Goal: Task Accomplishment & Management: Use online tool/utility

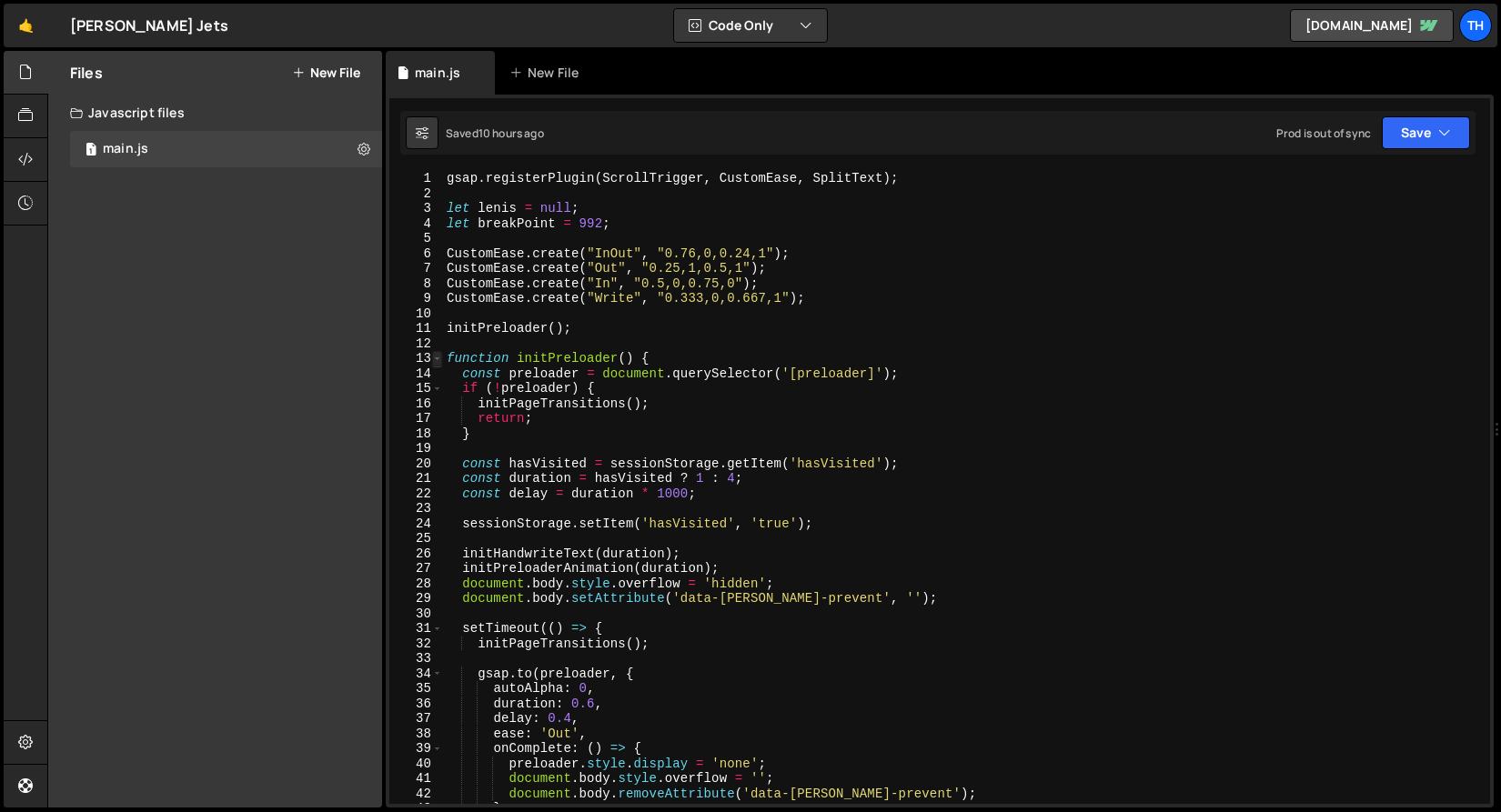
click at [441, 362] on span at bounding box center [437, 359] width 10 height 15
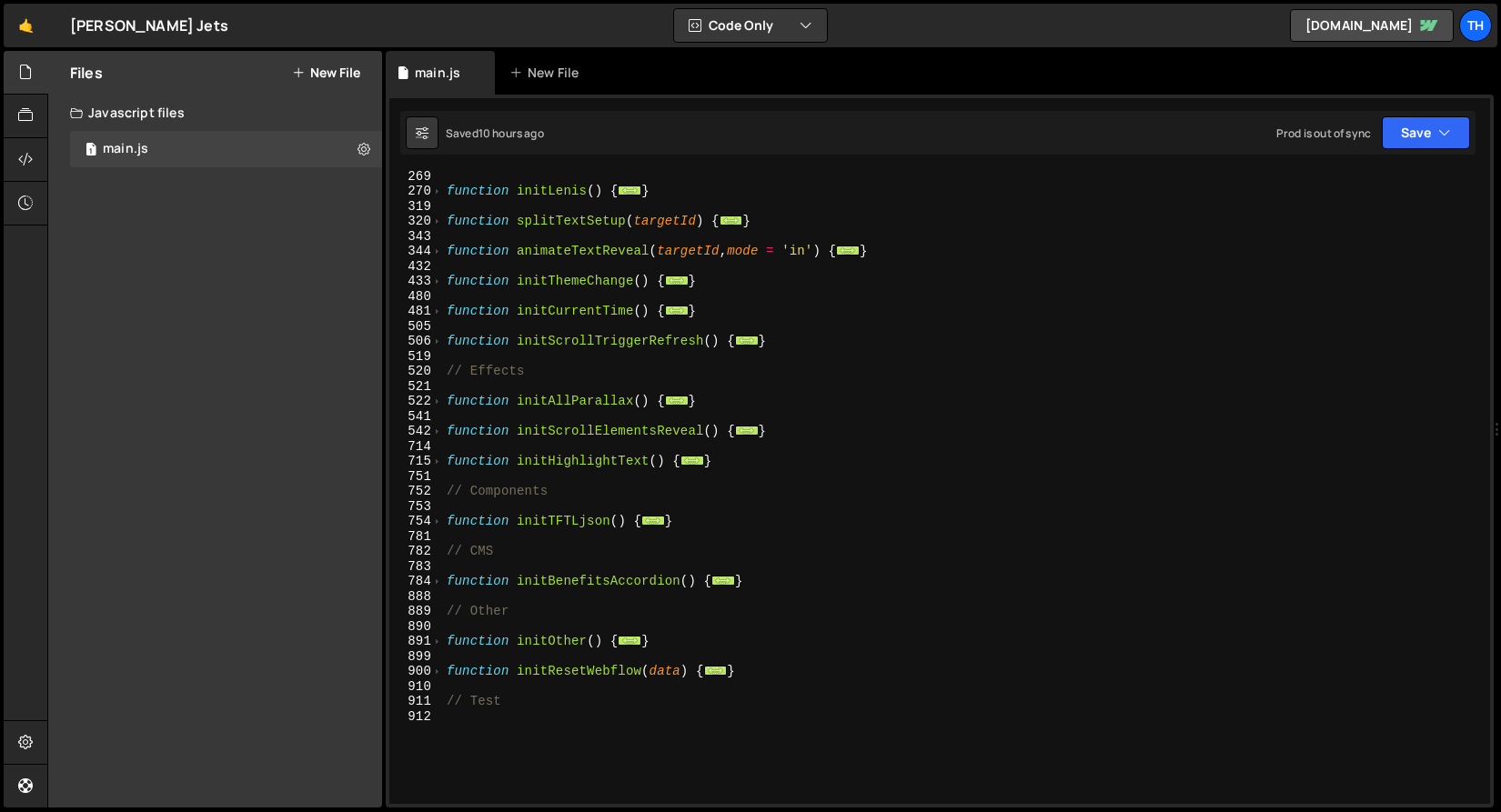
scroll to position [349, 0]
drag, startPoint x: 768, startPoint y: 576, endPoint x: 430, endPoint y: 581, distance: 338.0
click at [430, 581] on div "function initPreloaderAnimation(duration) { 269 270 319 320 343 344 432 433 480…" at bounding box center [939, 488] width 1101 height 633
click at [508, 644] on div "function initLenis ( ) { ... } function splitTextSetup ( targetId ) { ... } fun…" at bounding box center [963, 500] width 1040 height 663
click at [438, 583] on span at bounding box center [437, 580] width 10 height 15
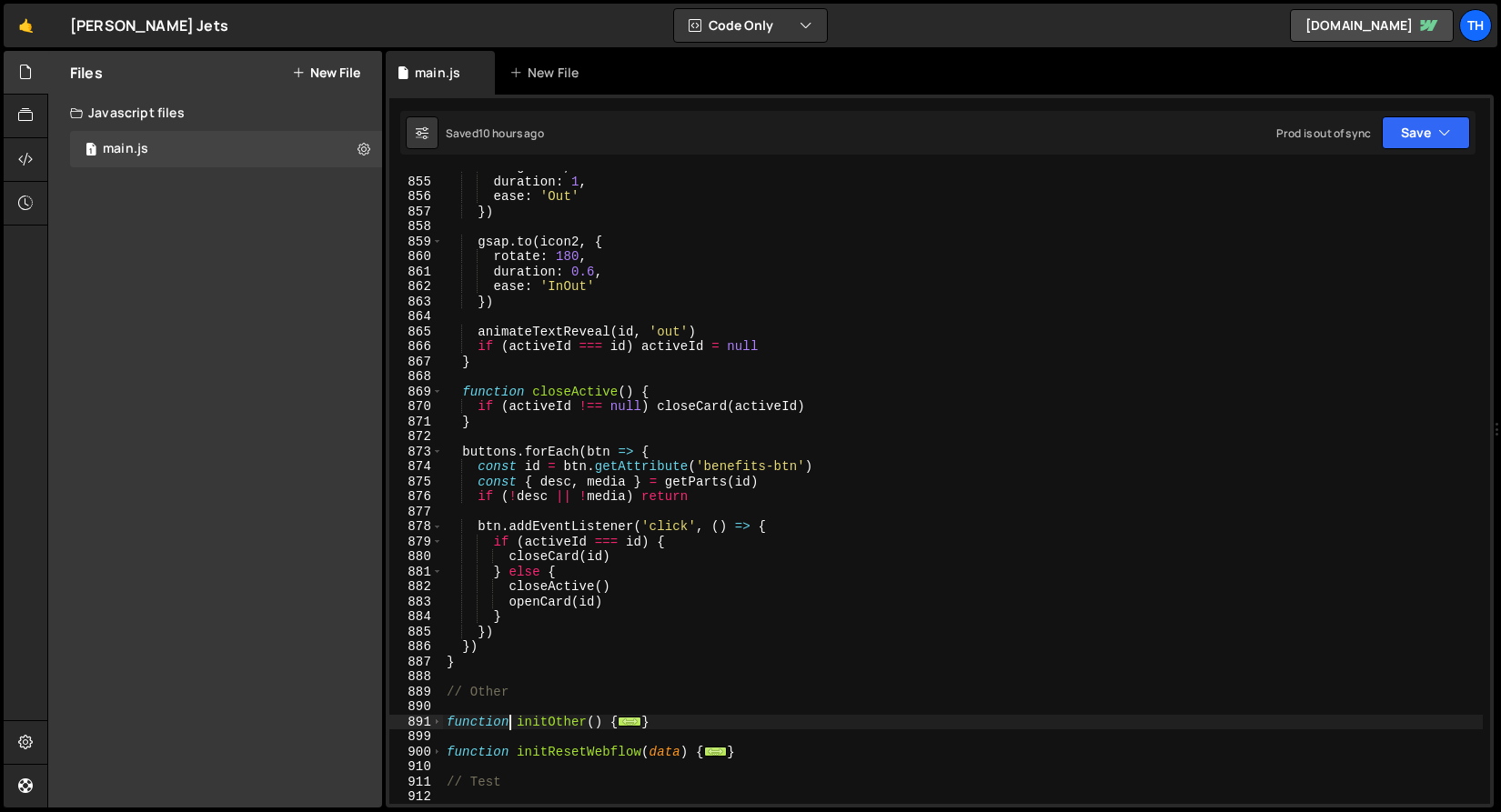
scroll to position [1815, 0]
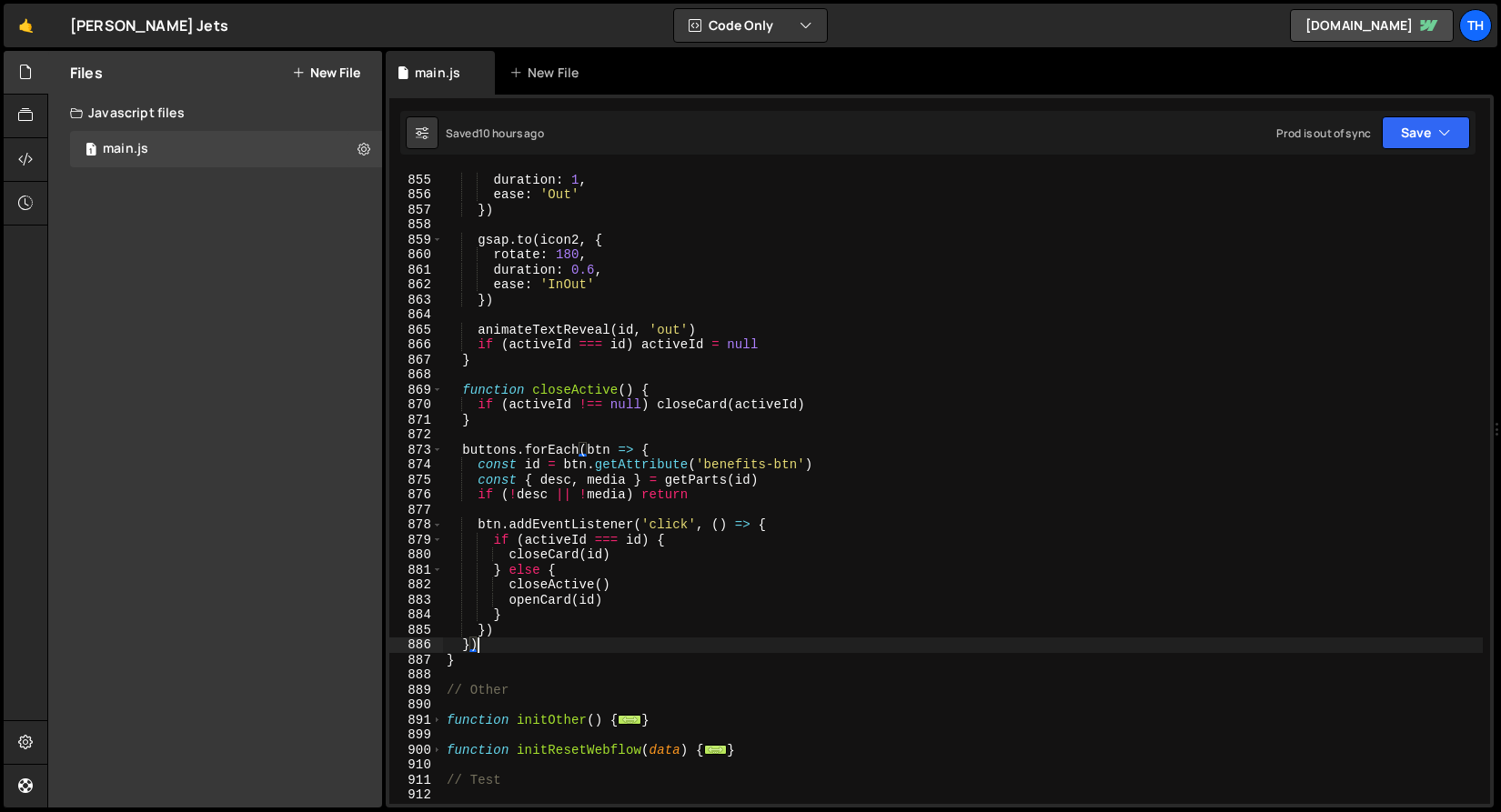
click at [528, 639] on div "height : 0 , duration : 1 , ease : 'Out' }) gsap . to ( icon2 , { rotate : 180 …" at bounding box center [963, 489] width 1040 height 663
type textarea "})"
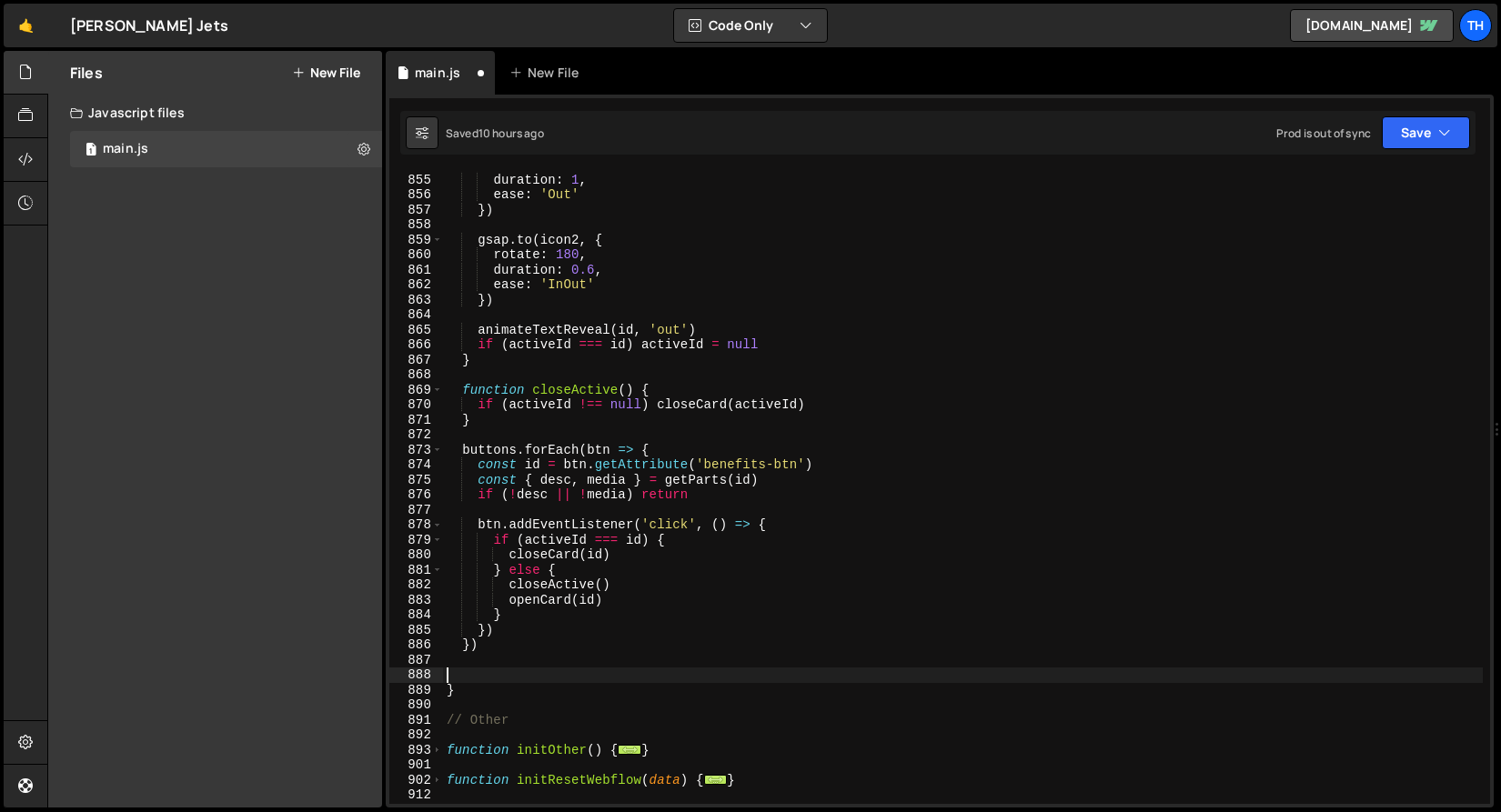
paste textarea "openCard(firstId)"
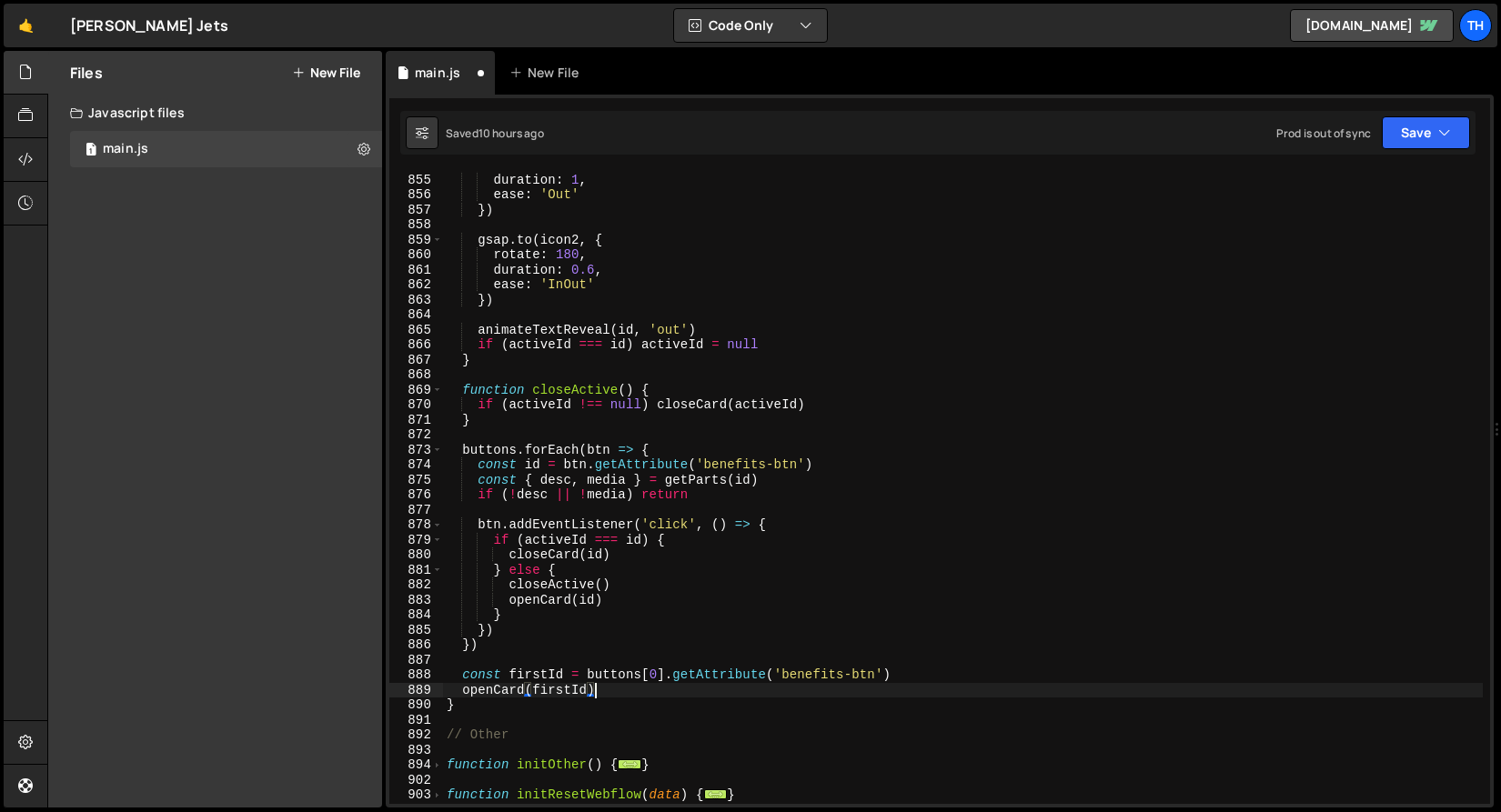
click at [1452, 149] on div "Saved 10 hours ago Prod is out of sync Upgrade to Edit Save Save to Staging S S…" at bounding box center [938, 133] width 1075 height 43
click at [1447, 144] on button "Save" at bounding box center [1427, 133] width 89 height 33
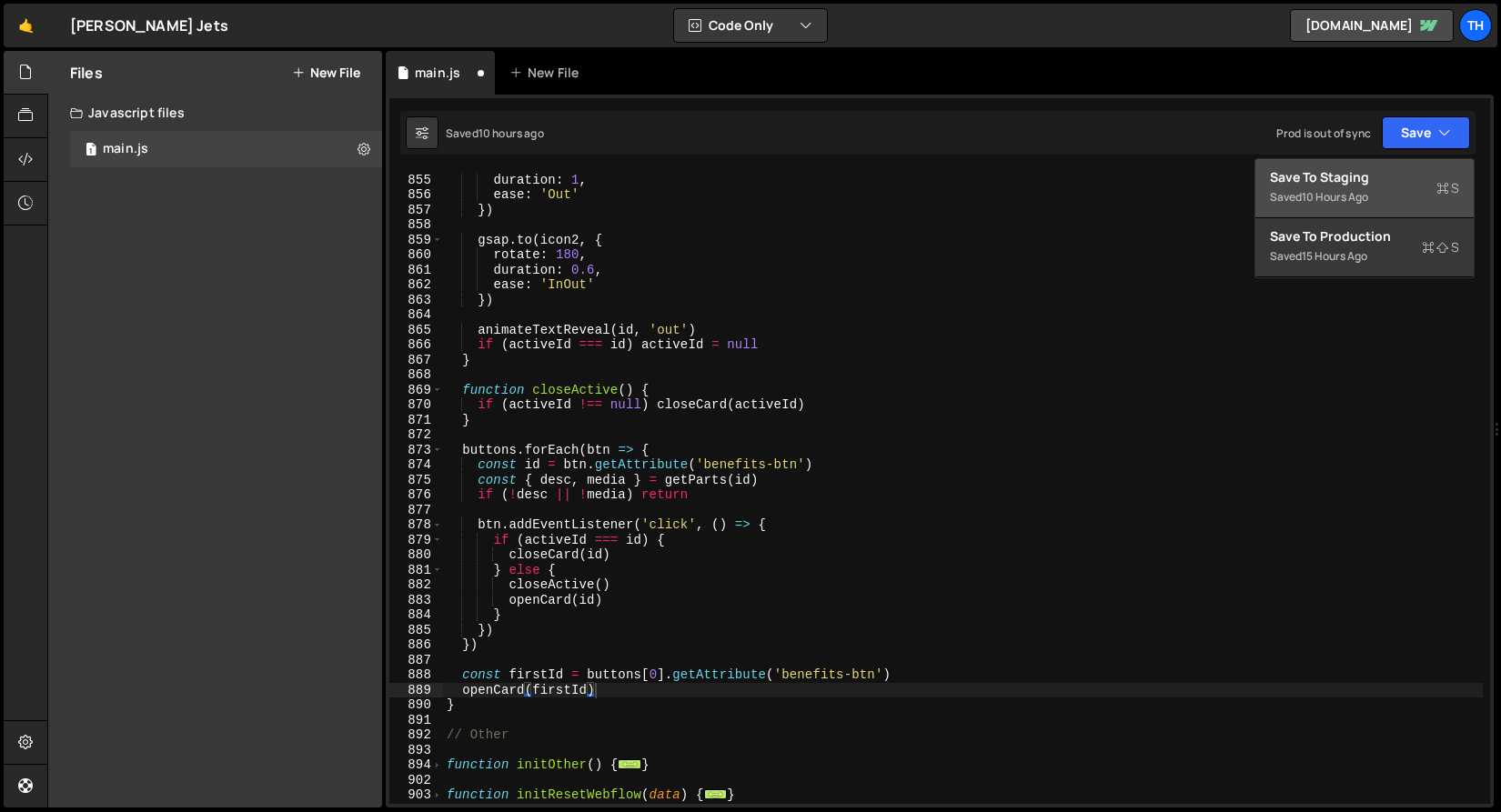
click at [1427, 162] on button "Save to Staging S Saved 10 hours ago" at bounding box center [1365, 188] width 219 height 59
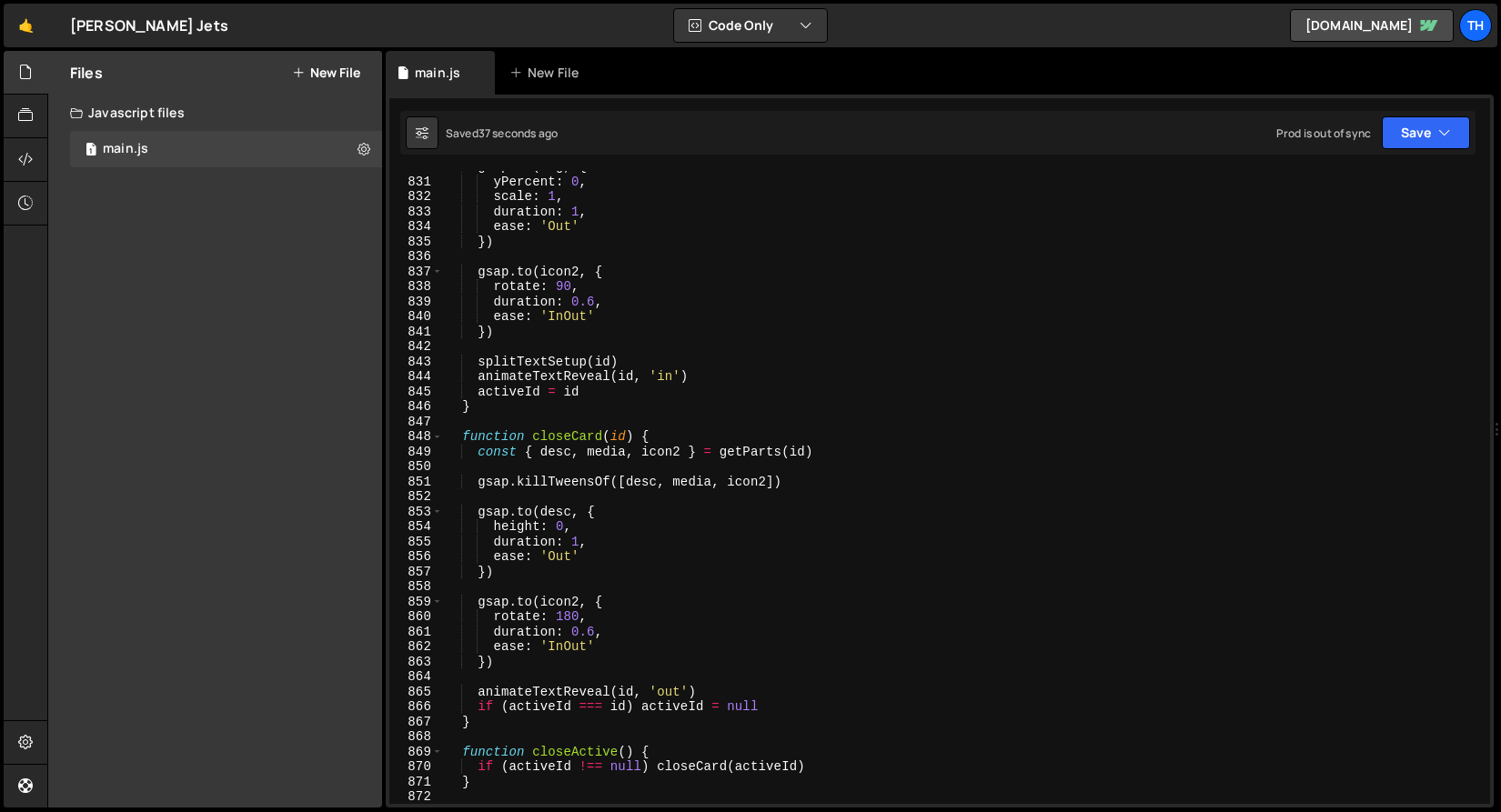
scroll to position [12458, 0]
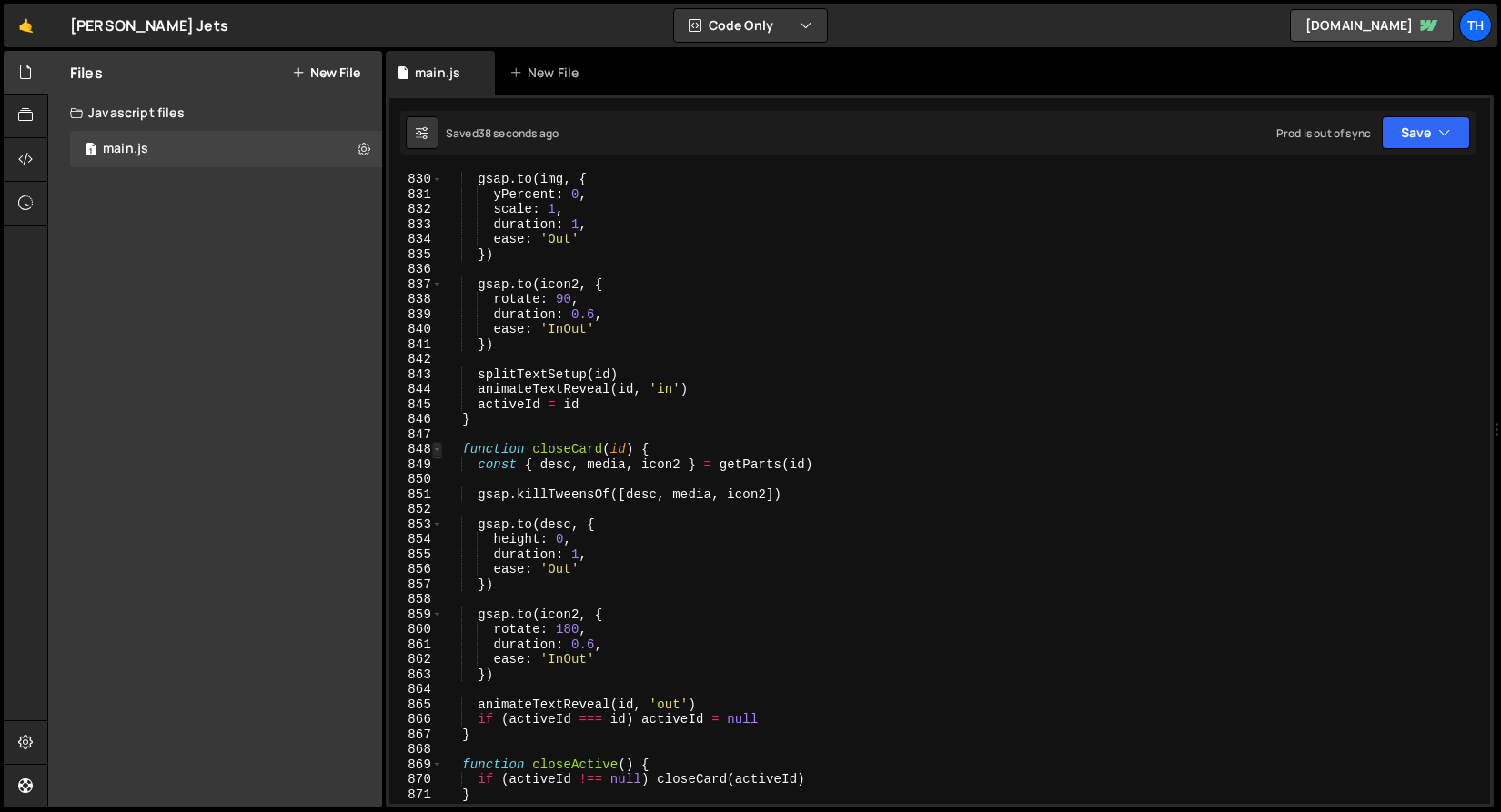
click at [434, 448] on span at bounding box center [437, 449] width 10 height 15
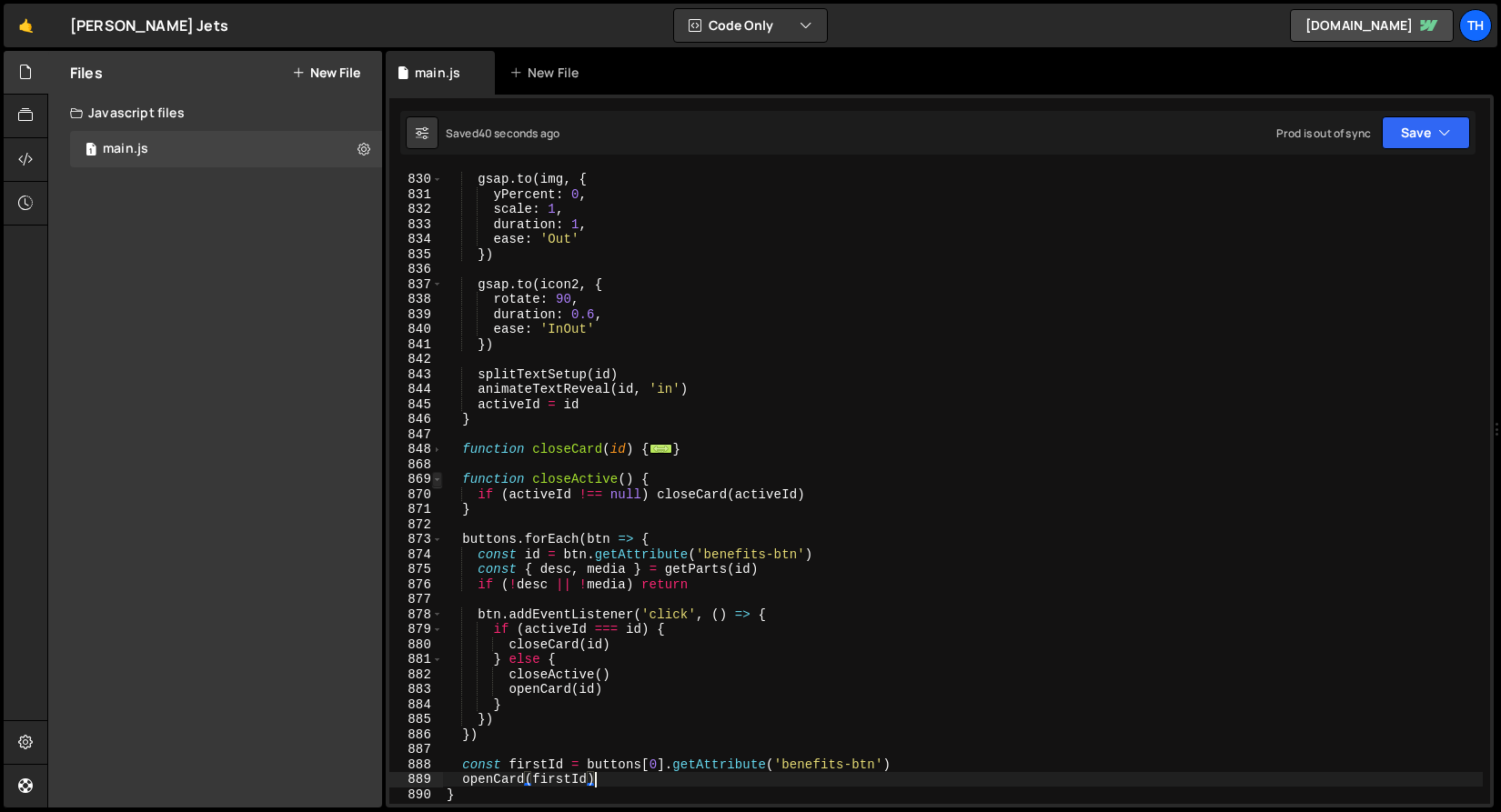
click at [439, 478] on span at bounding box center [437, 479] width 10 height 15
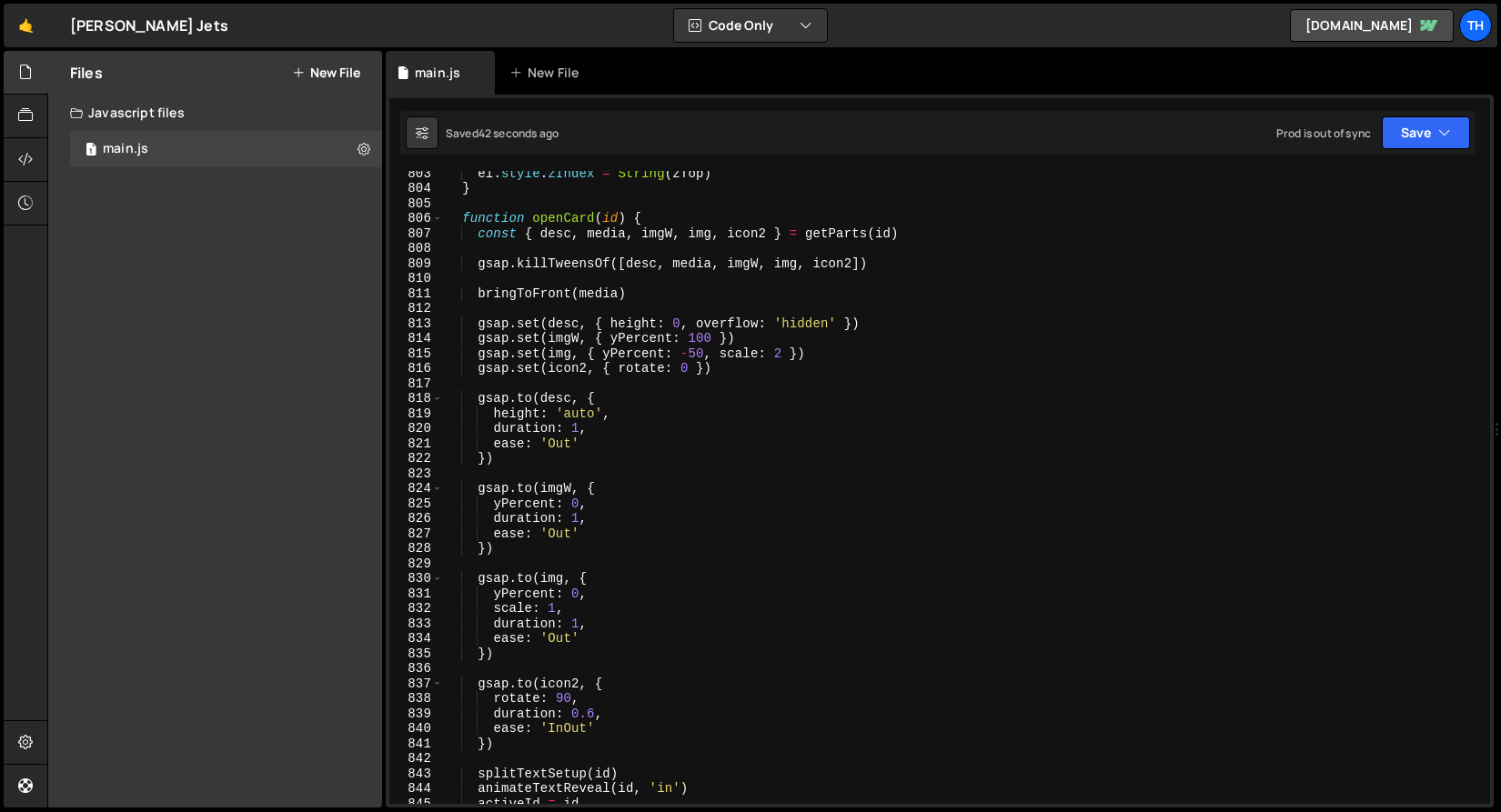
scroll to position [12058, 0]
click at [435, 219] on span at bounding box center [437, 219] width 10 height 15
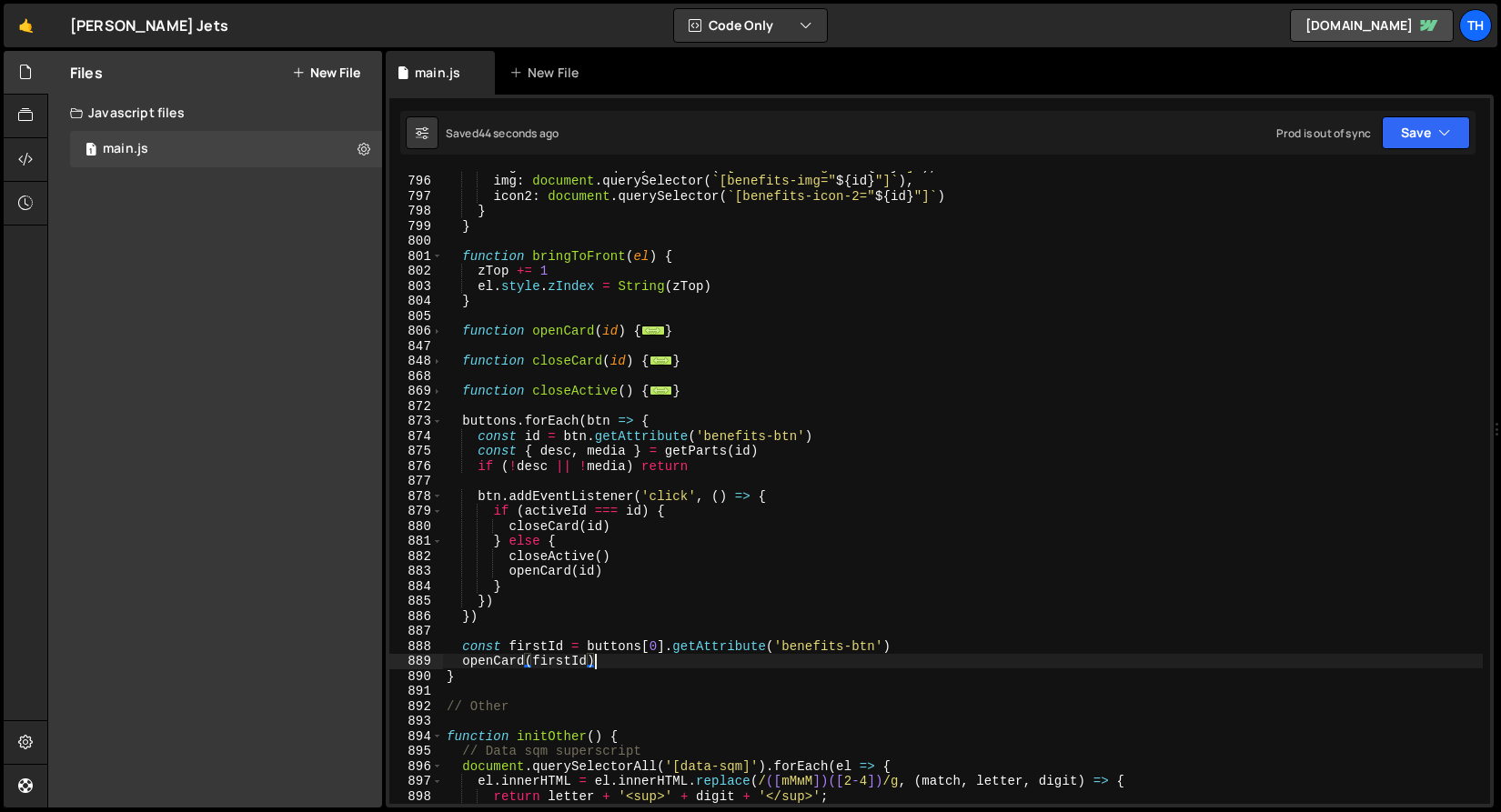
scroll to position [11942, 0]
click at [435, 261] on span at bounding box center [437, 260] width 10 height 15
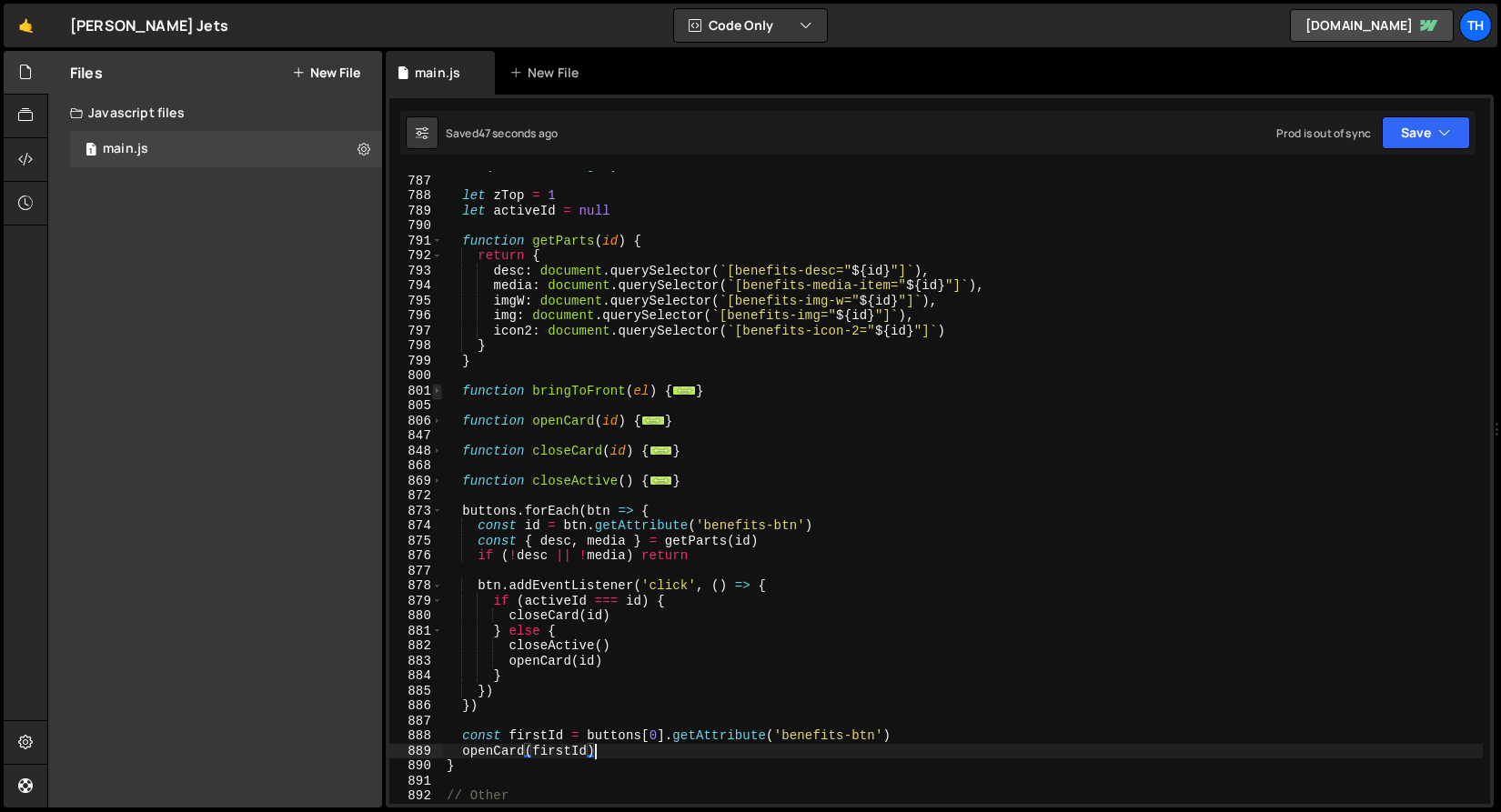
scroll to position [11811, 0]
click at [437, 240] on span at bounding box center [437, 241] width 10 height 15
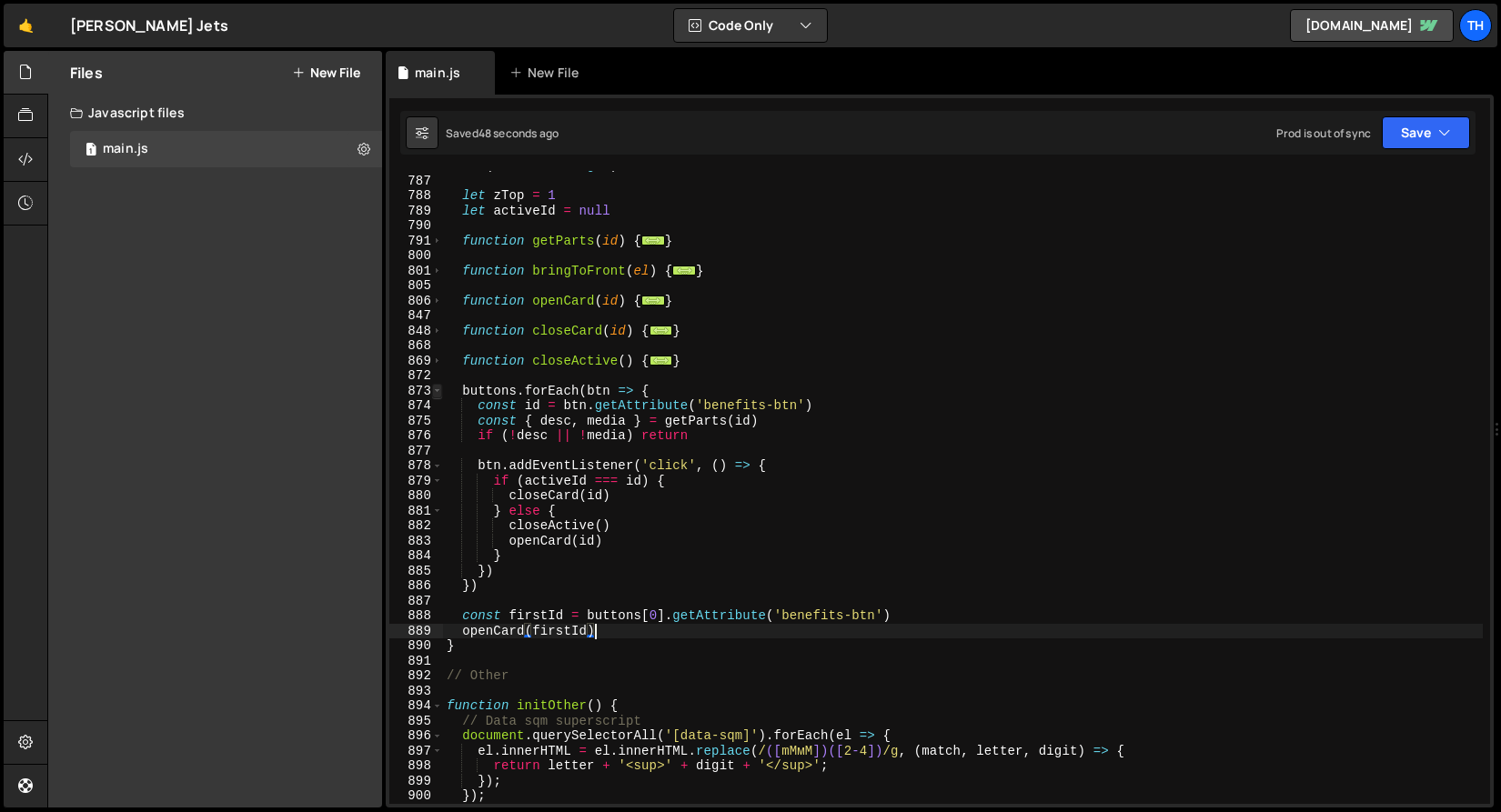
click at [433, 390] on span at bounding box center [437, 392] width 10 height 15
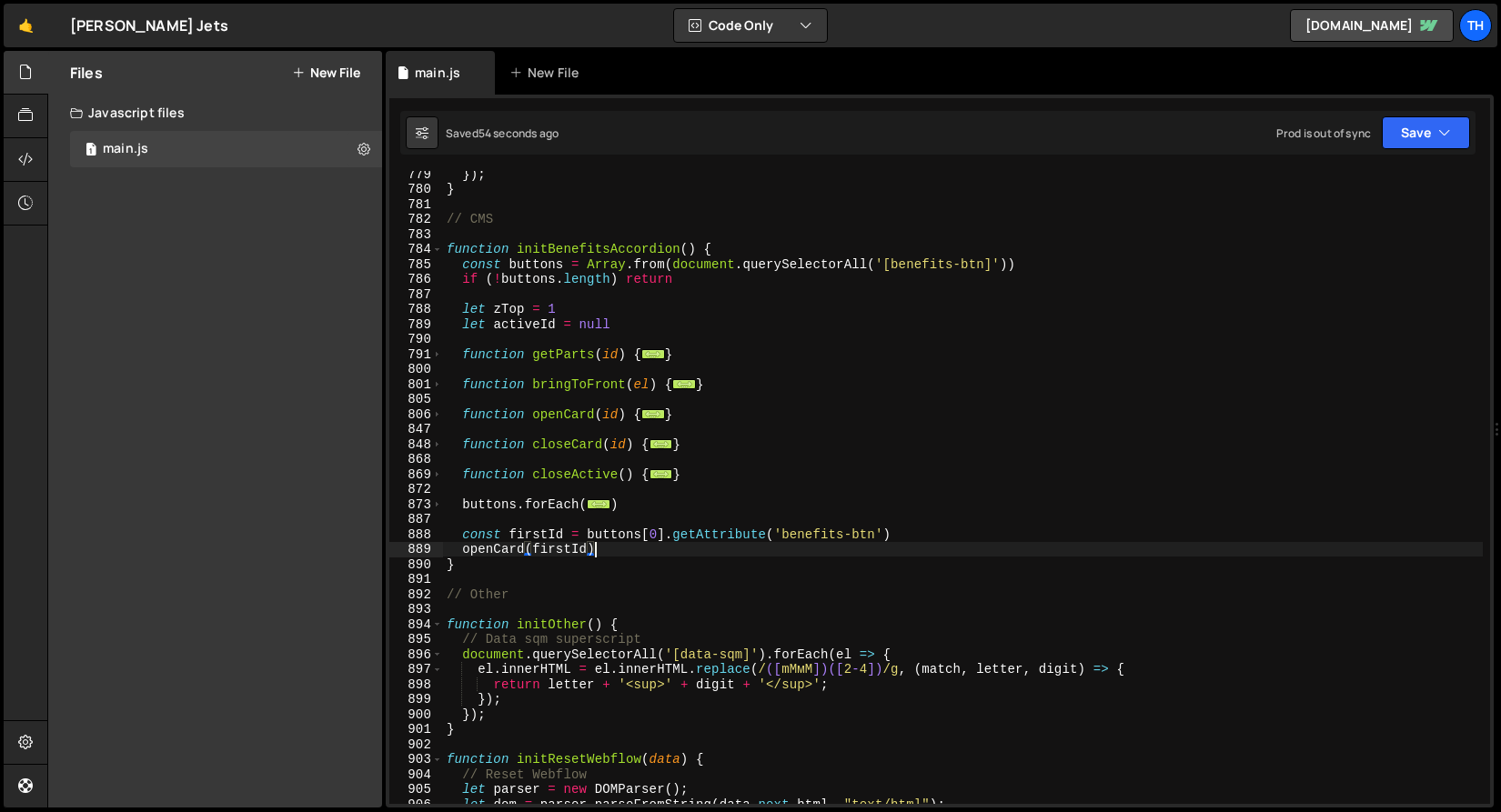
scroll to position [11696, 0]
click at [441, 390] on div "801" at bounding box center [416, 385] width 54 height 15
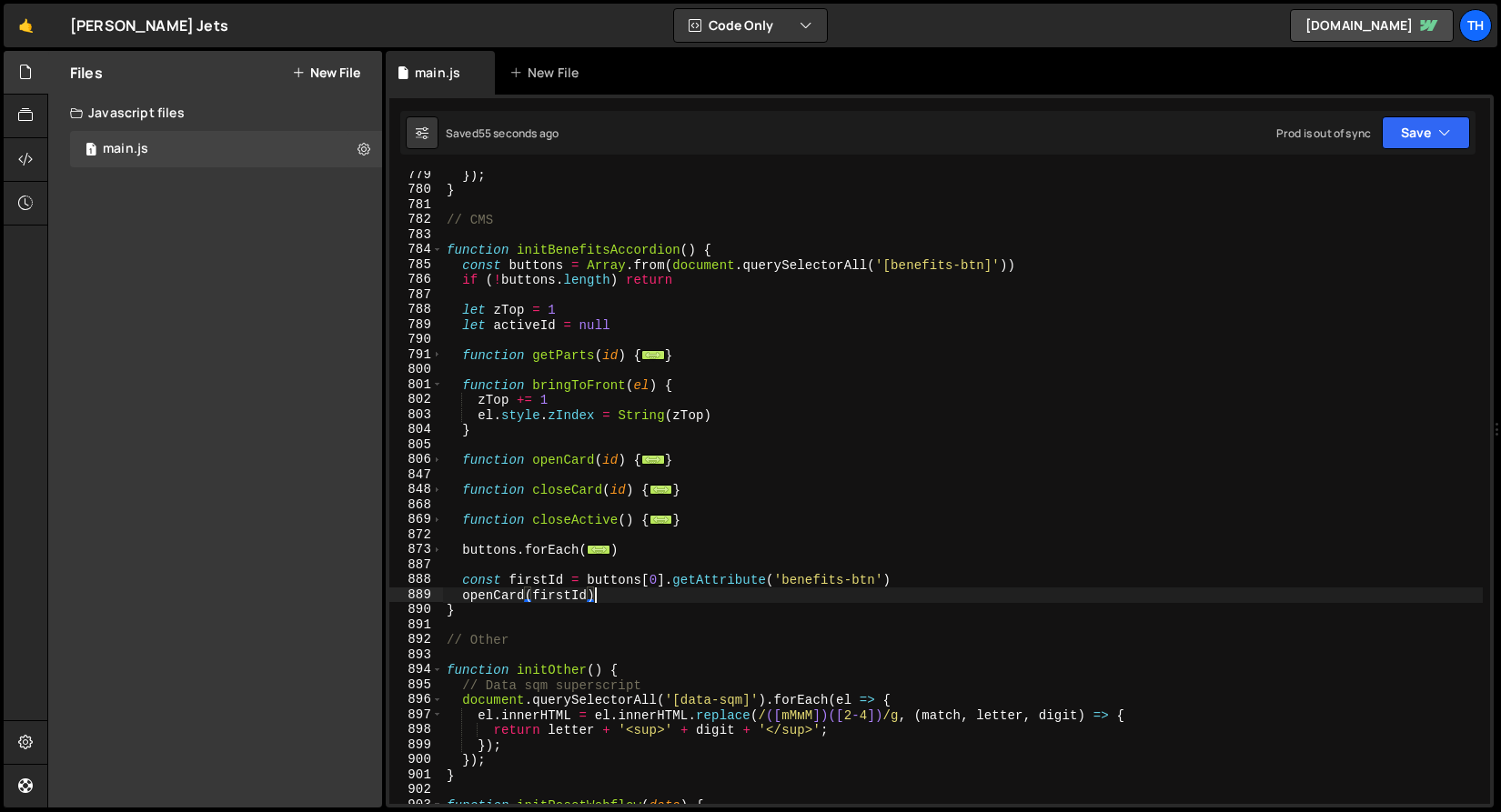
click at [441, 390] on div "801" at bounding box center [416, 385] width 54 height 15
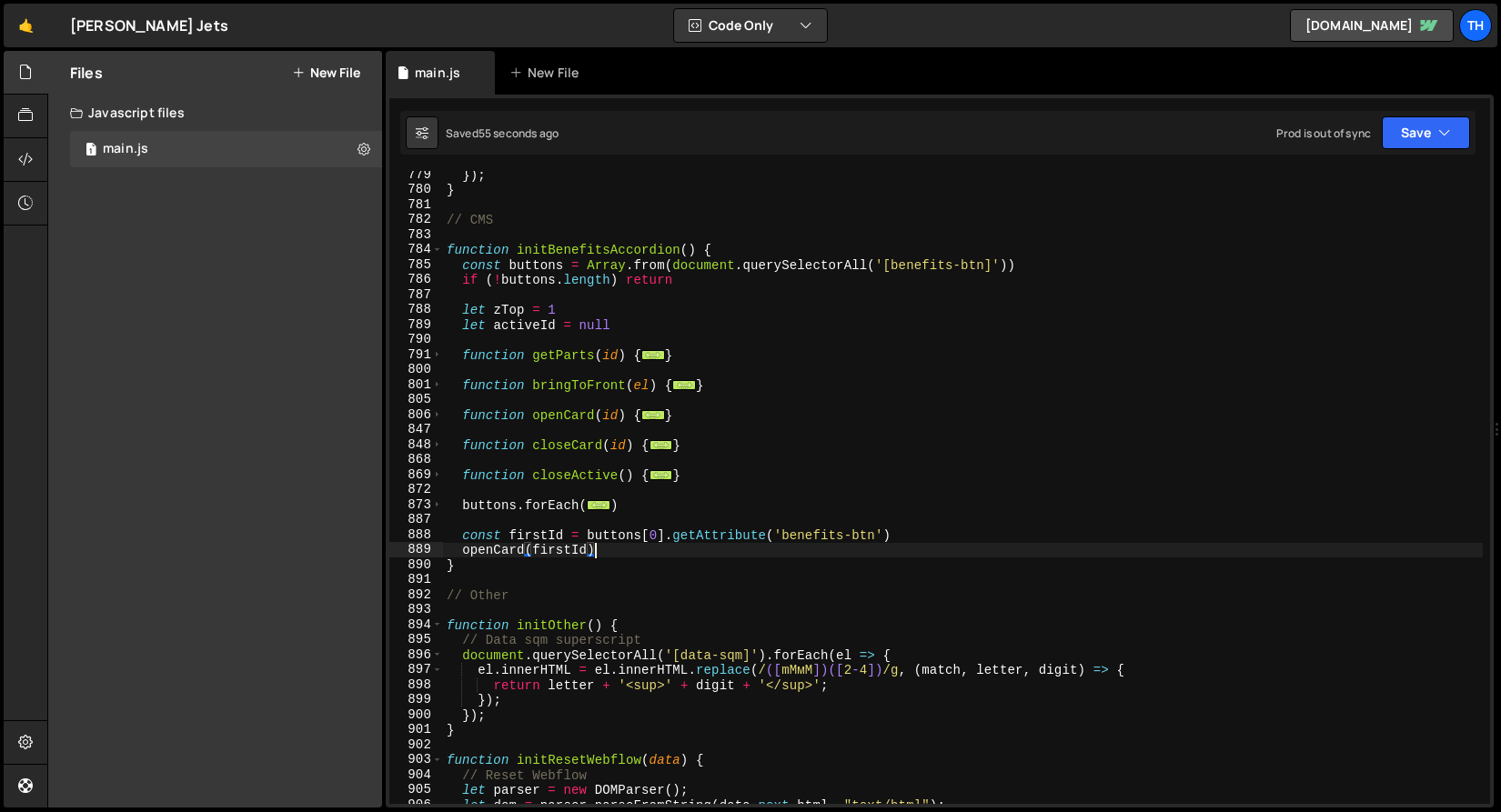
click at [441, 390] on div "801" at bounding box center [416, 385] width 54 height 15
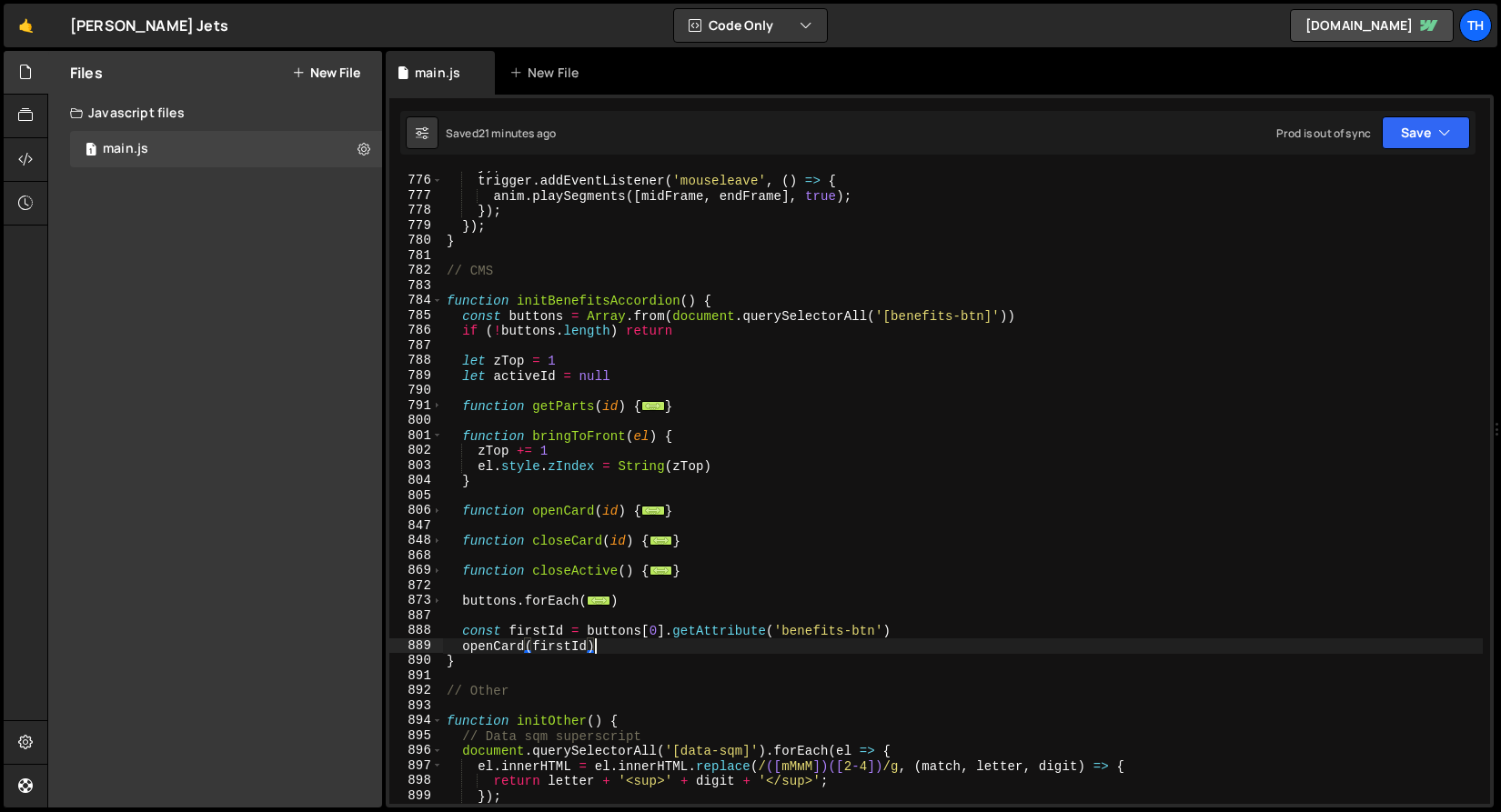
scroll to position [11598, 0]
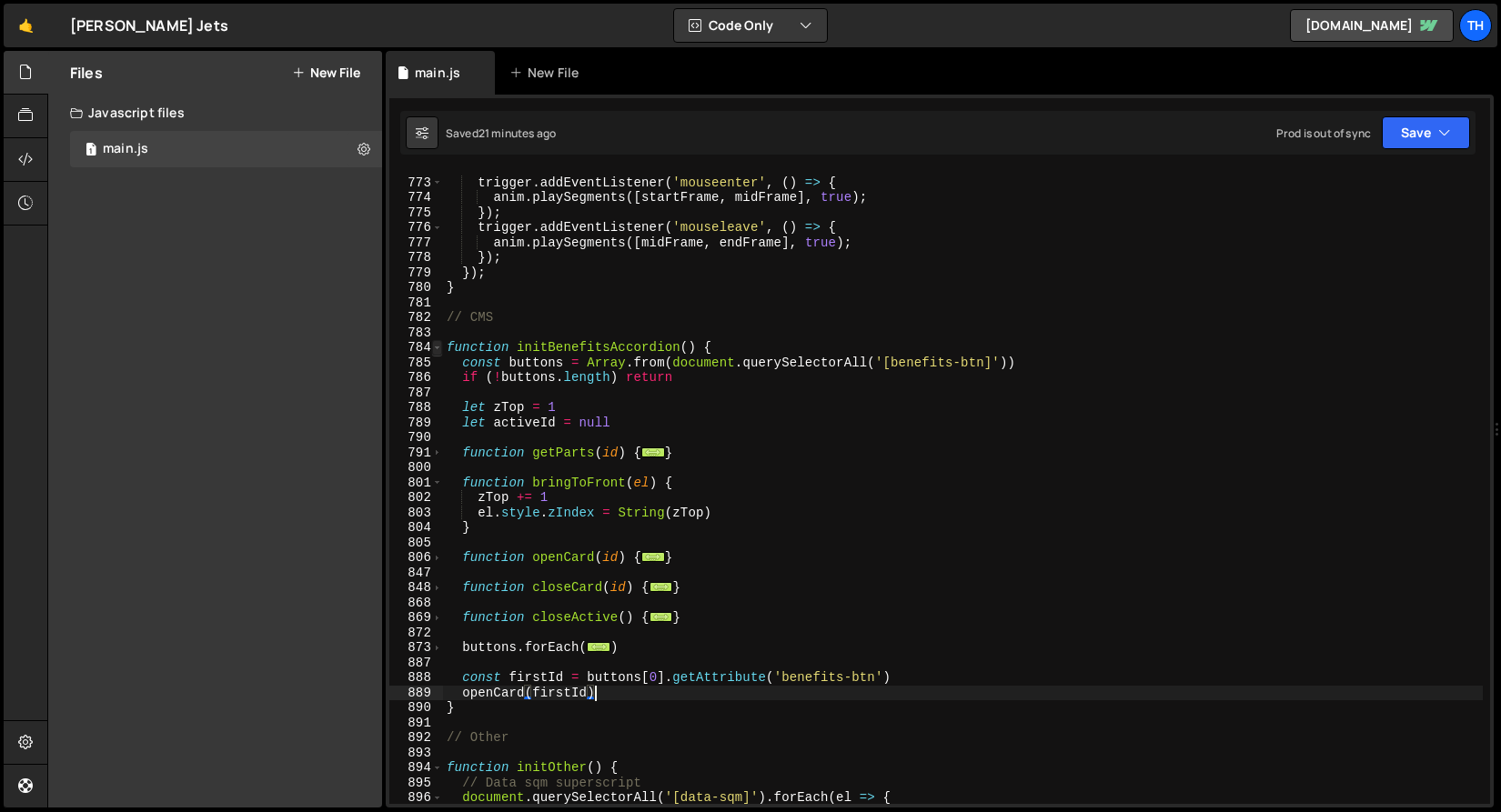
click at [439, 353] on span at bounding box center [437, 348] width 10 height 15
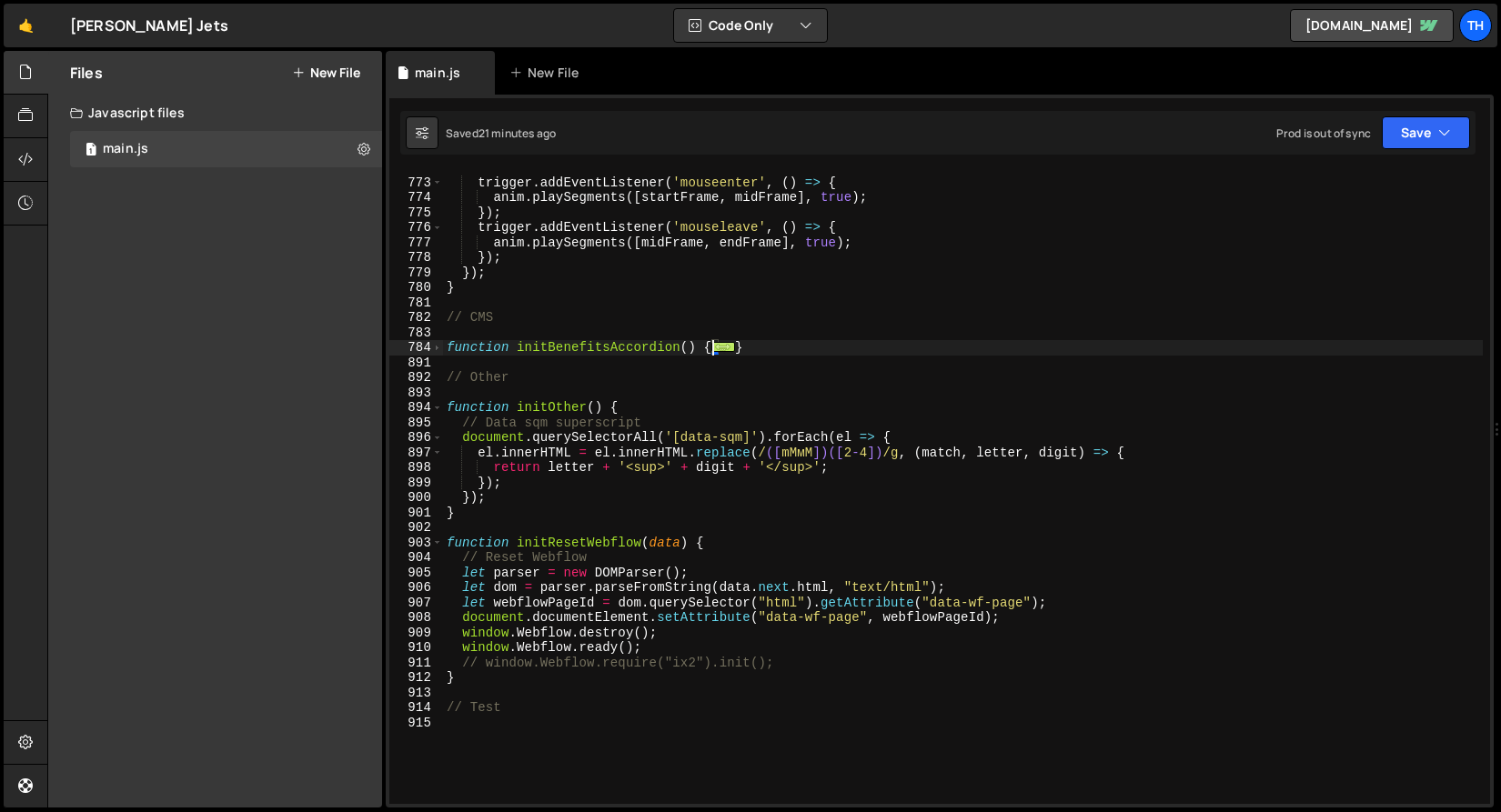
click at [441, 415] on div "895" at bounding box center [416, 423] width 54 height 15
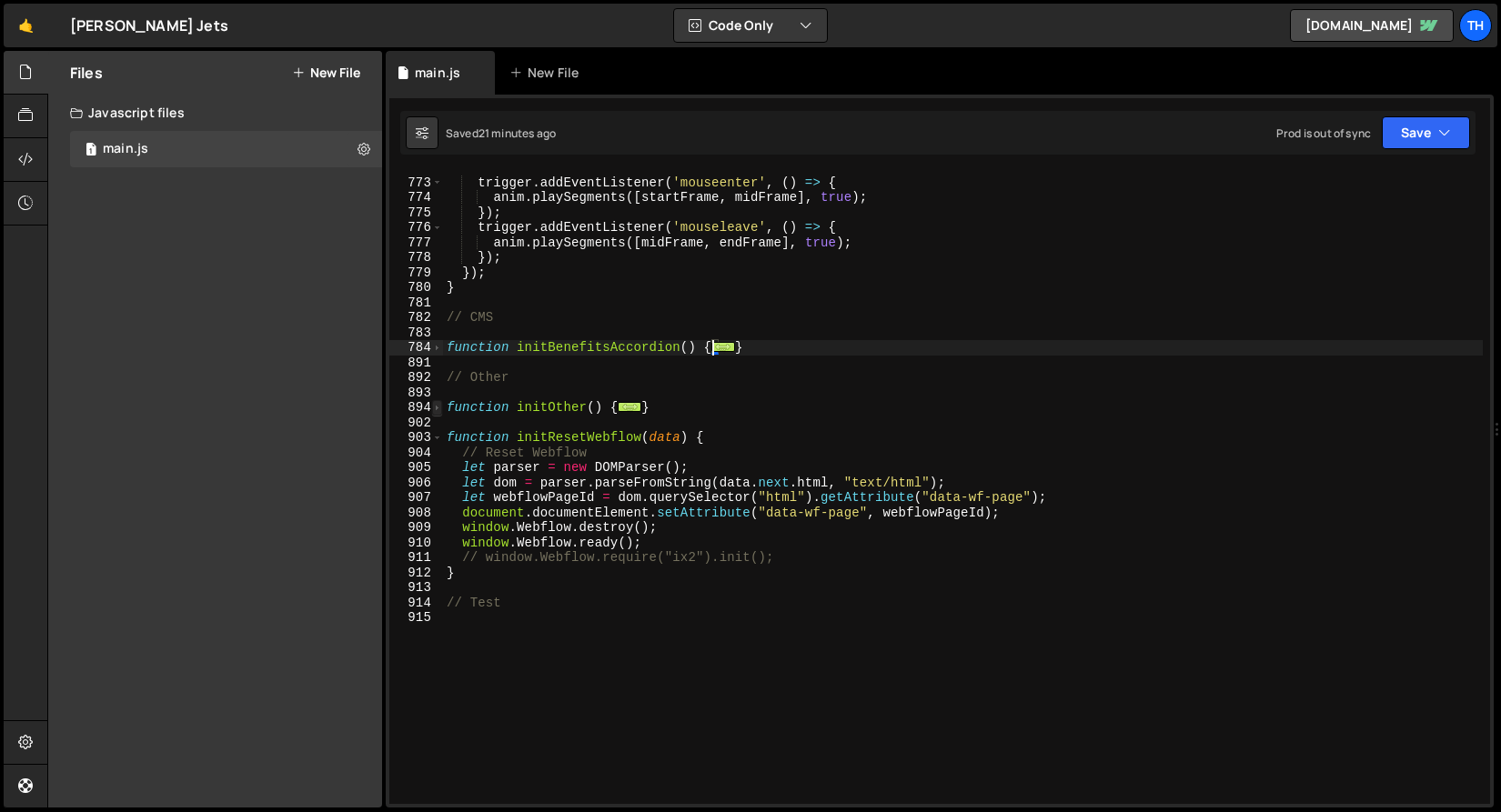
click at [438, 409] on span at bounding box center [437, 408] width 10 height 15
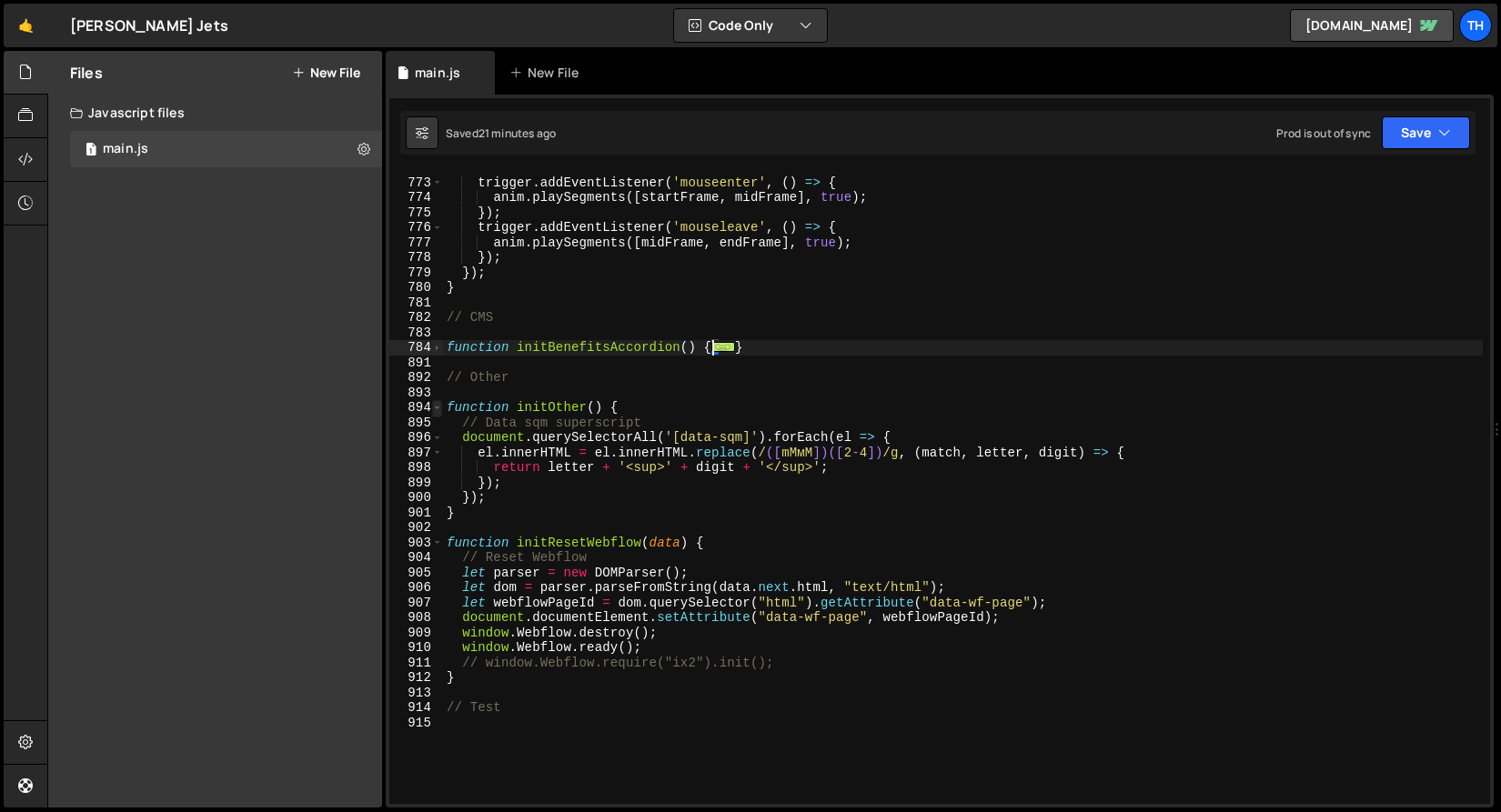
click at [438, 409] on span at bounding box center [437, 408] width 10 height 15
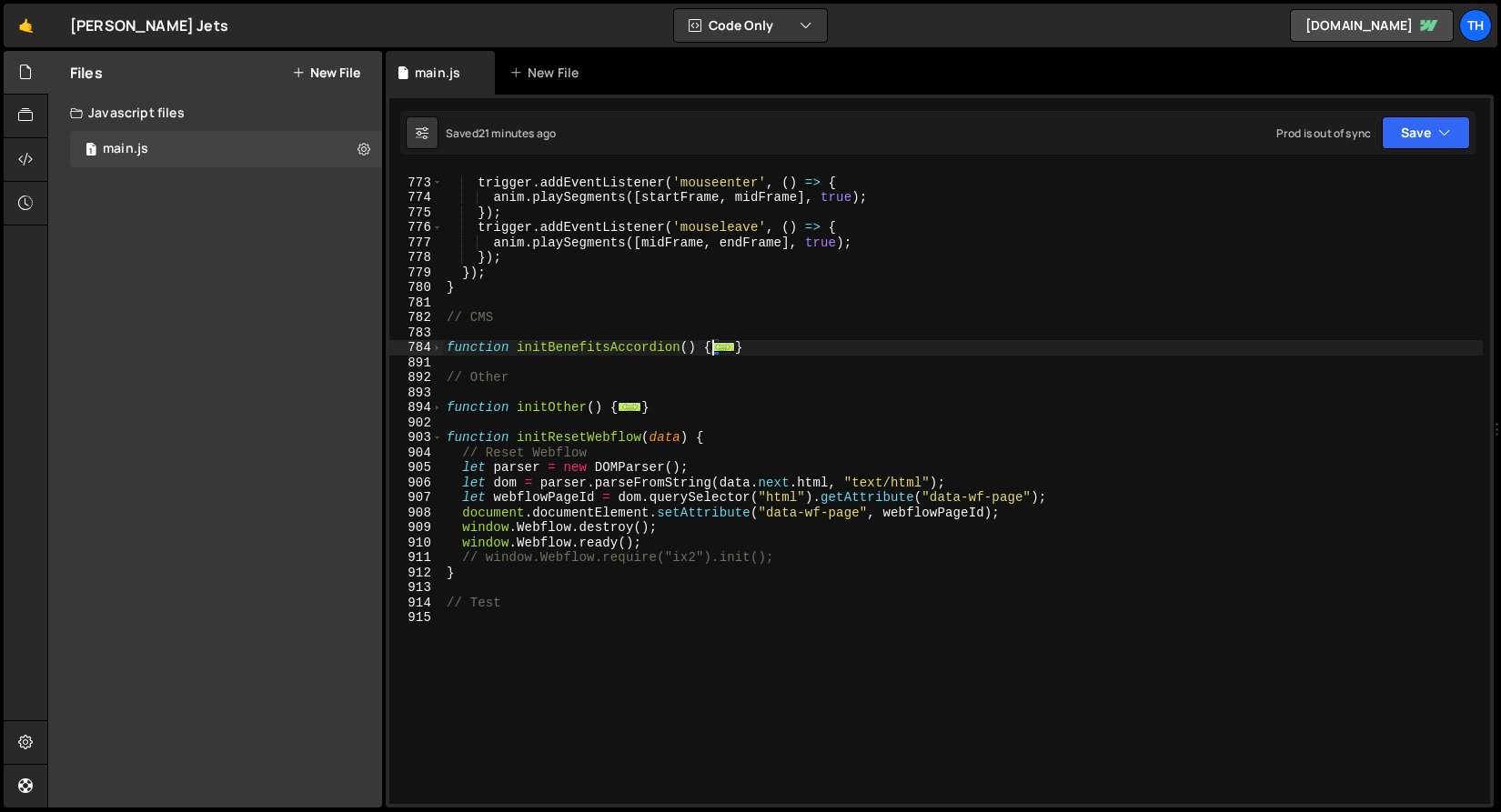
click at [427, 448] on div "904" at bounding box center [416, 453] width 54 height 15
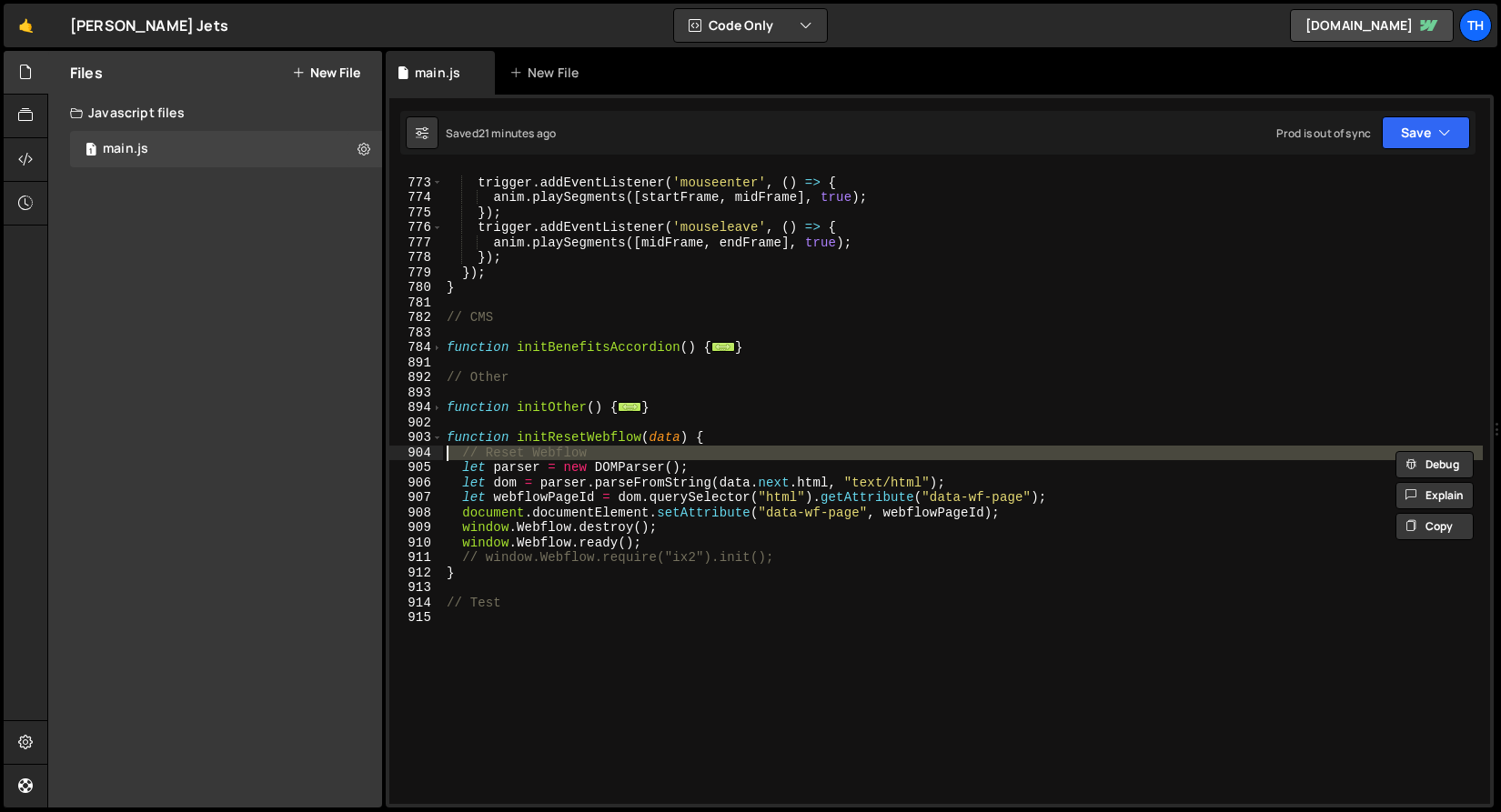
click at [431, 437] on div "903" at bounding box center [416, 438] width 54 height 15
type textarea "function initResetWebflow(data) { // Reset Webflow"
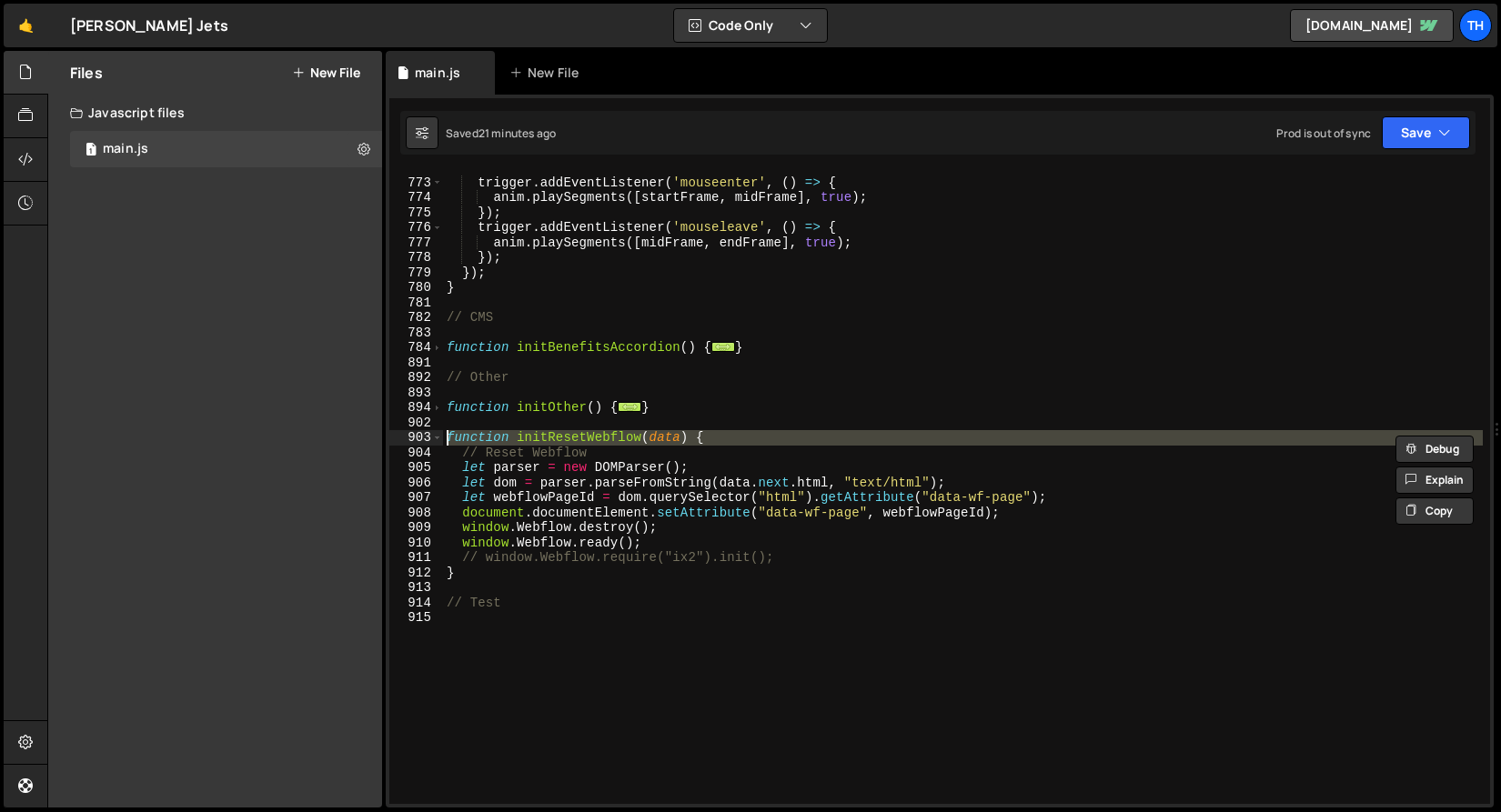
click at [431, 418] on div at bounding box center [431, 418] width 0 height 0
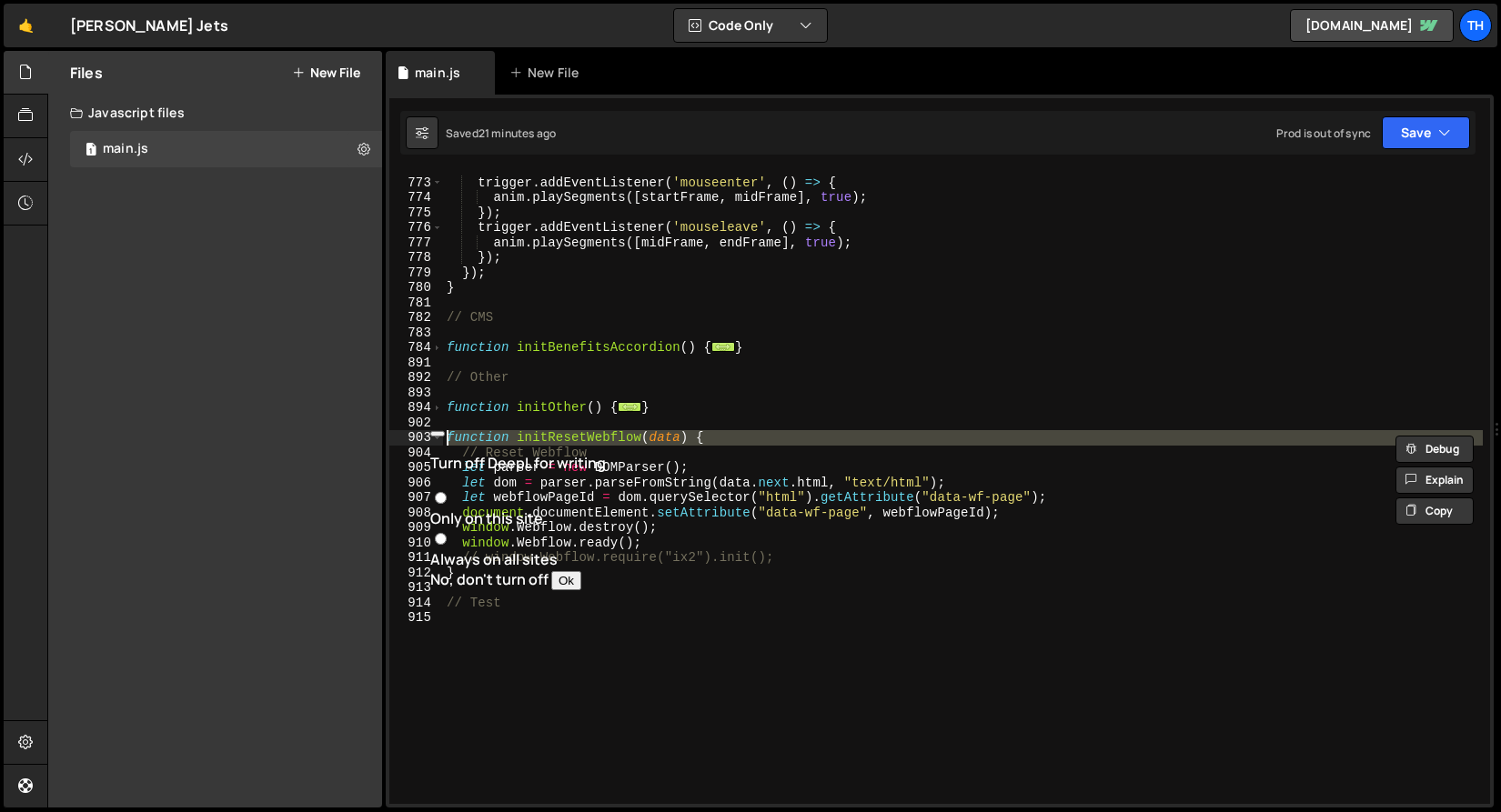
click at [525, 390] on div "trigger . addEventListener ( 'mouseenter' , ( ) => { anim . playSegments ([ sta…" at bounding box center [963, 492] width 1040 height 663
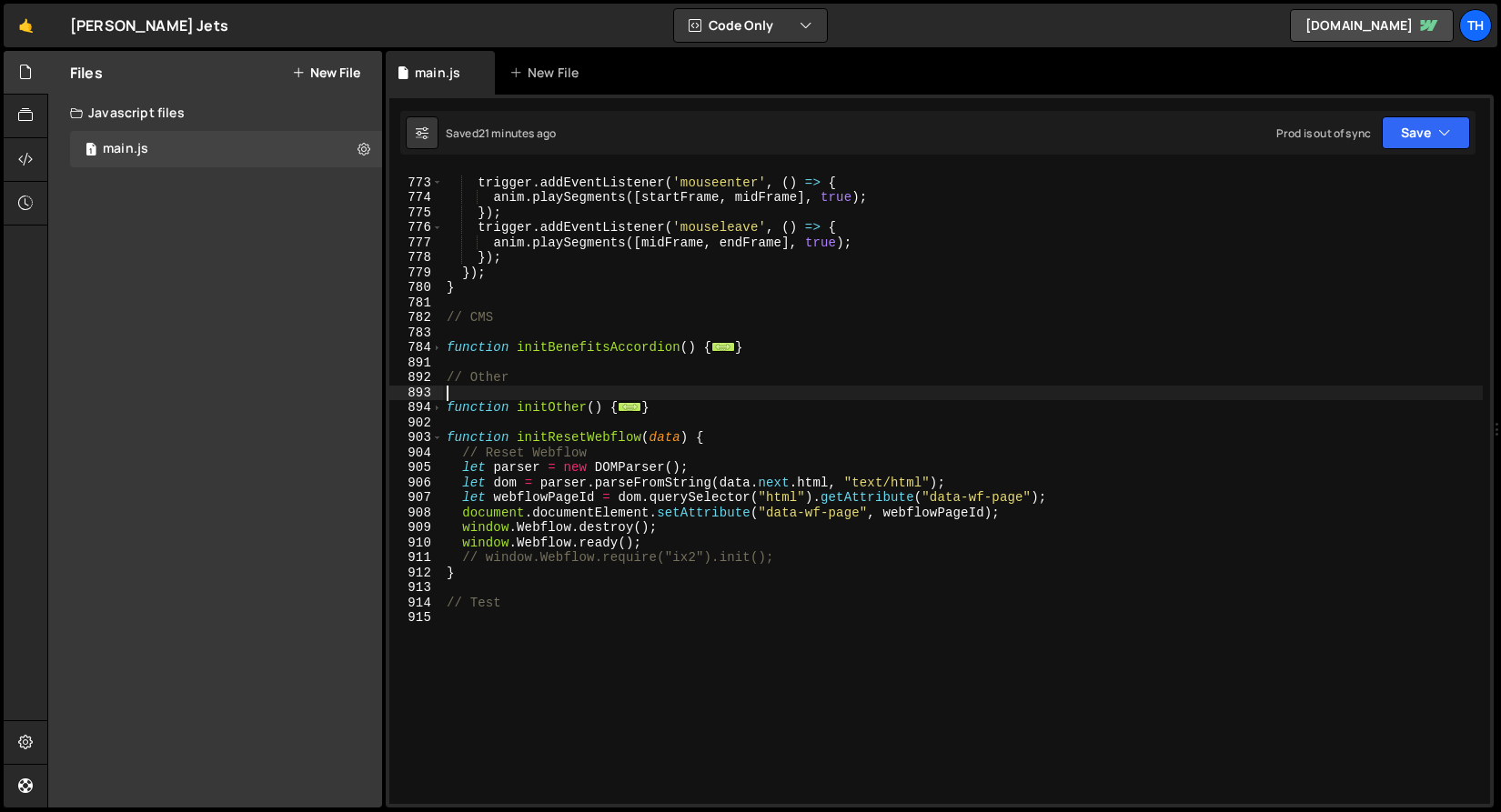
click at [444, 437] on div "trigger . addEventListener ( 'mouseenter' , ( ) => { anim . playSegments ([ sta…" at bounding box center [963, 492] width 1040 height 663
click at [439, 437] on span at bounding box center [437, 438] width 10 height 15
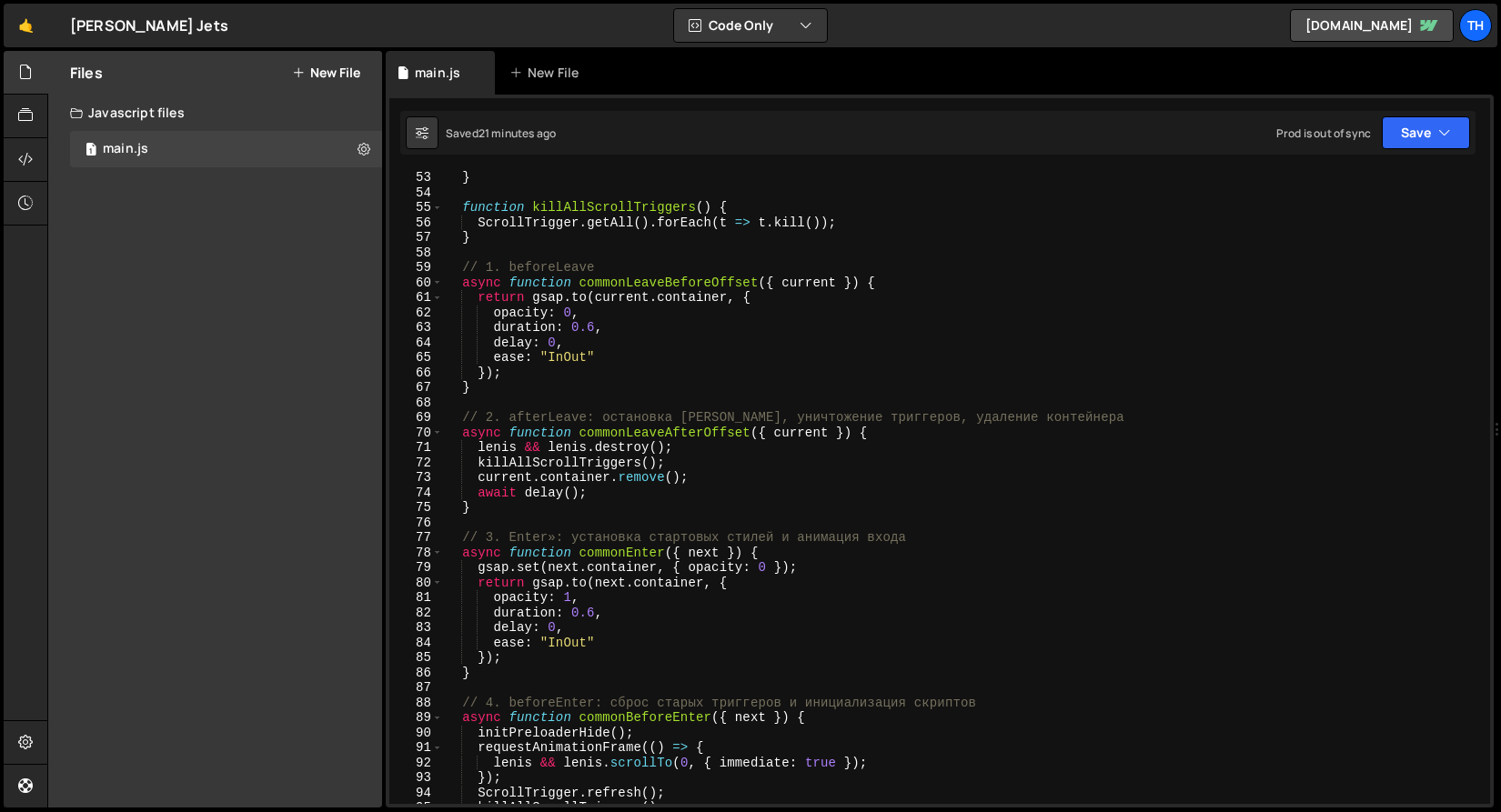
scroll to position [0, 0]
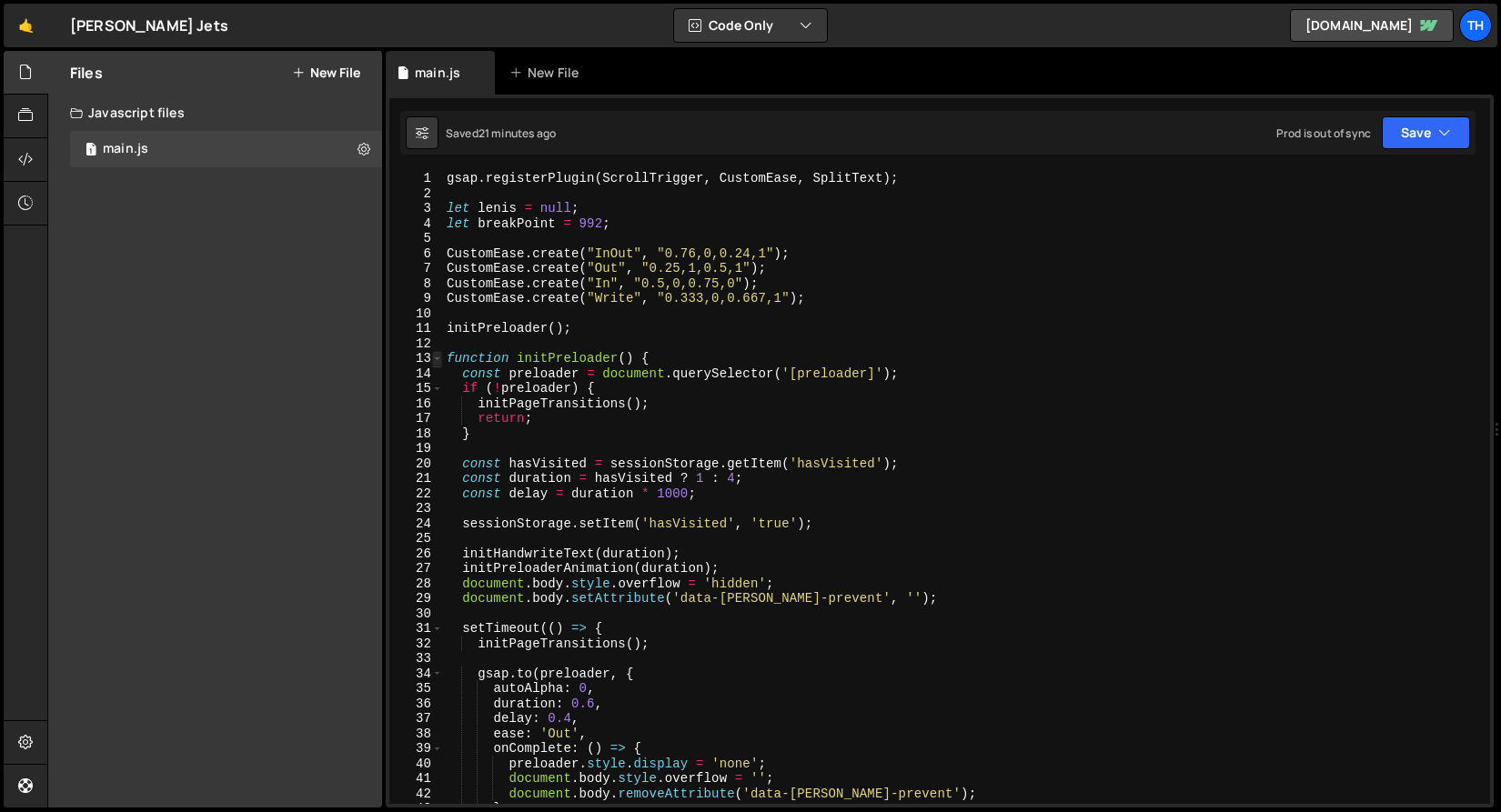
click at [441, 359] on span at bounding box center [437, 359] width 10 height 15
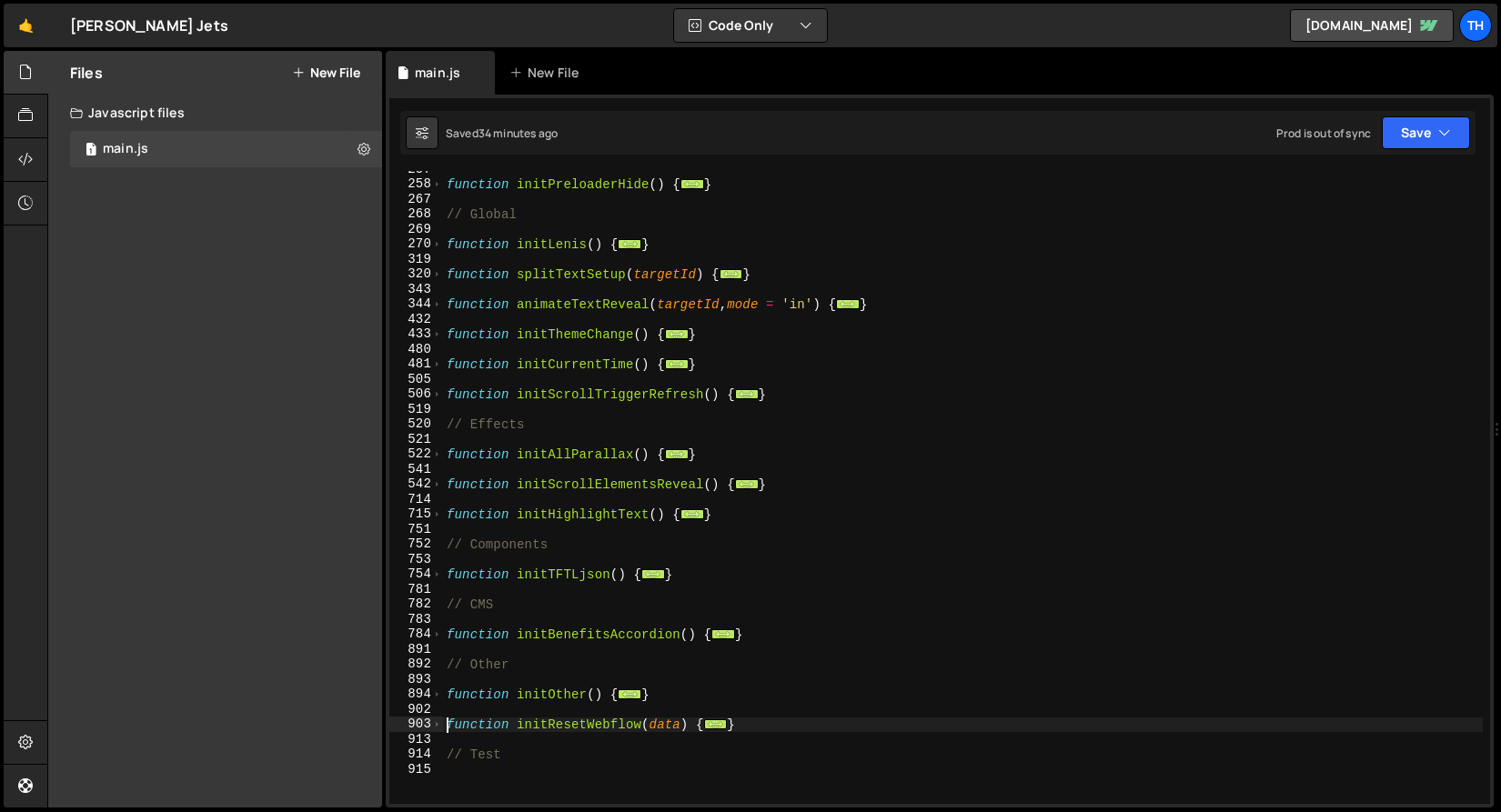
scroll to position [355, 0]
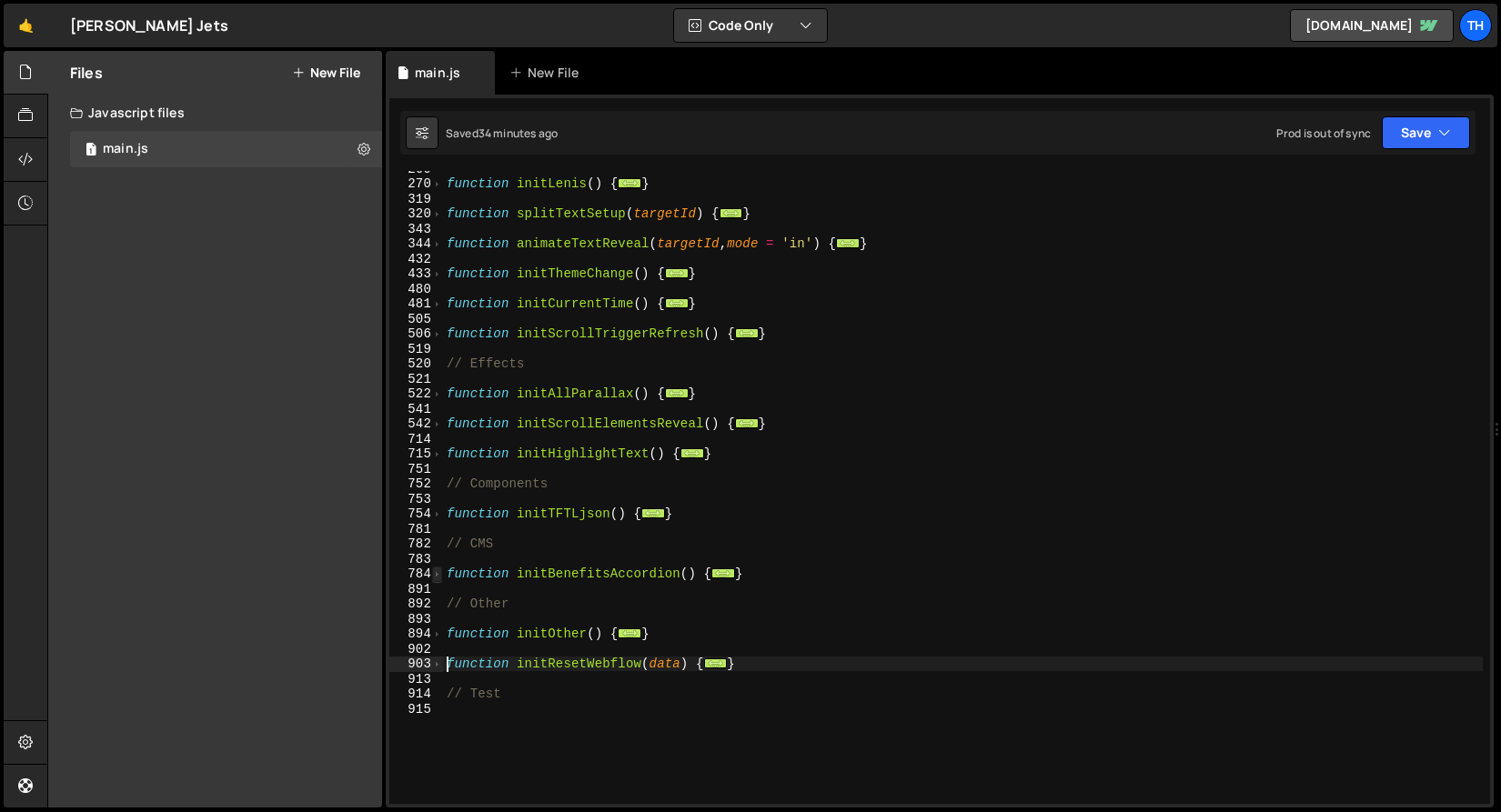
click at [438, 570] on span at bounding box center [437, 575] width 10 height 15
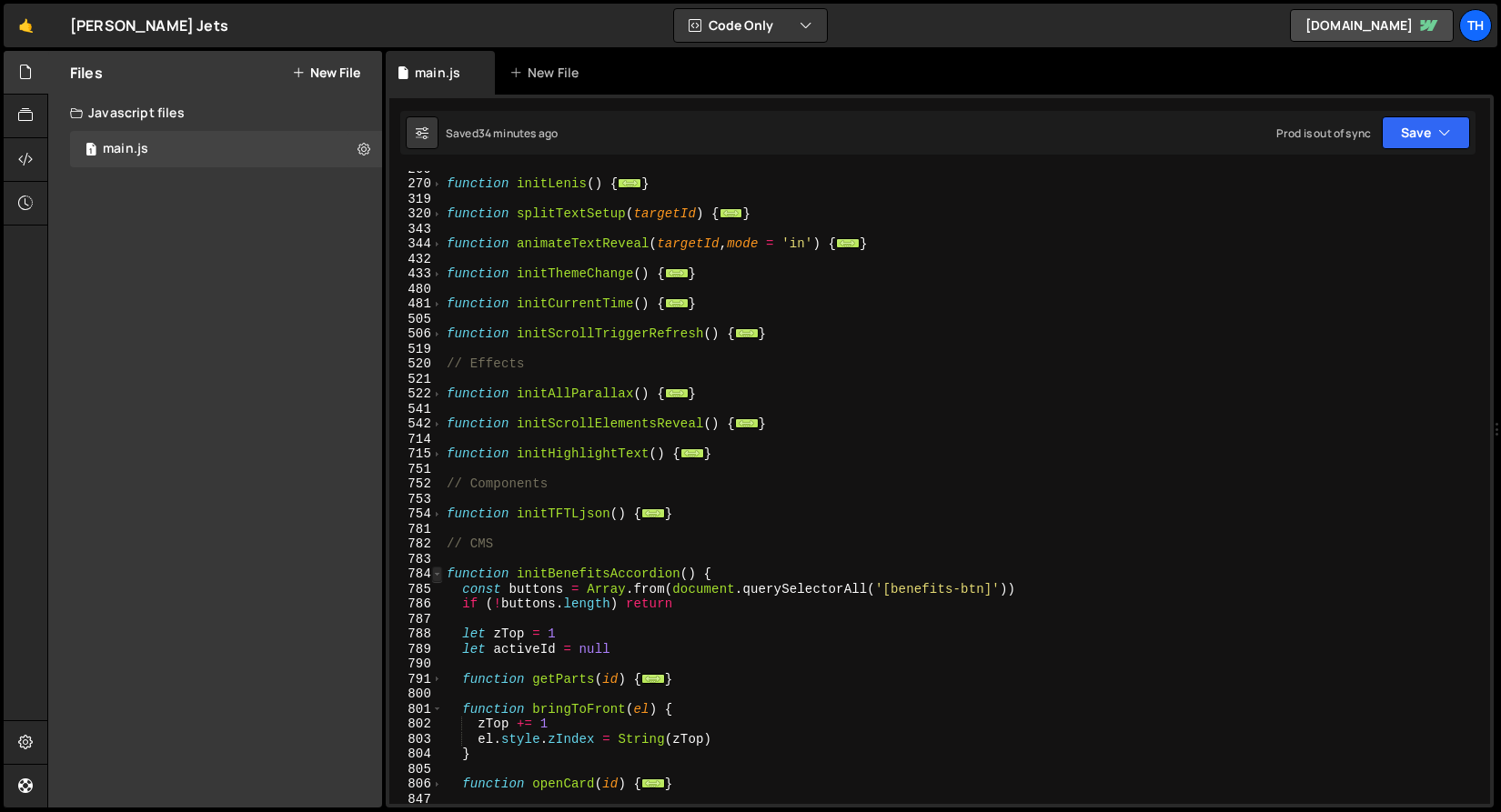
click at [438, 570] on span at bounding box center [437, 575] width 10 height 15
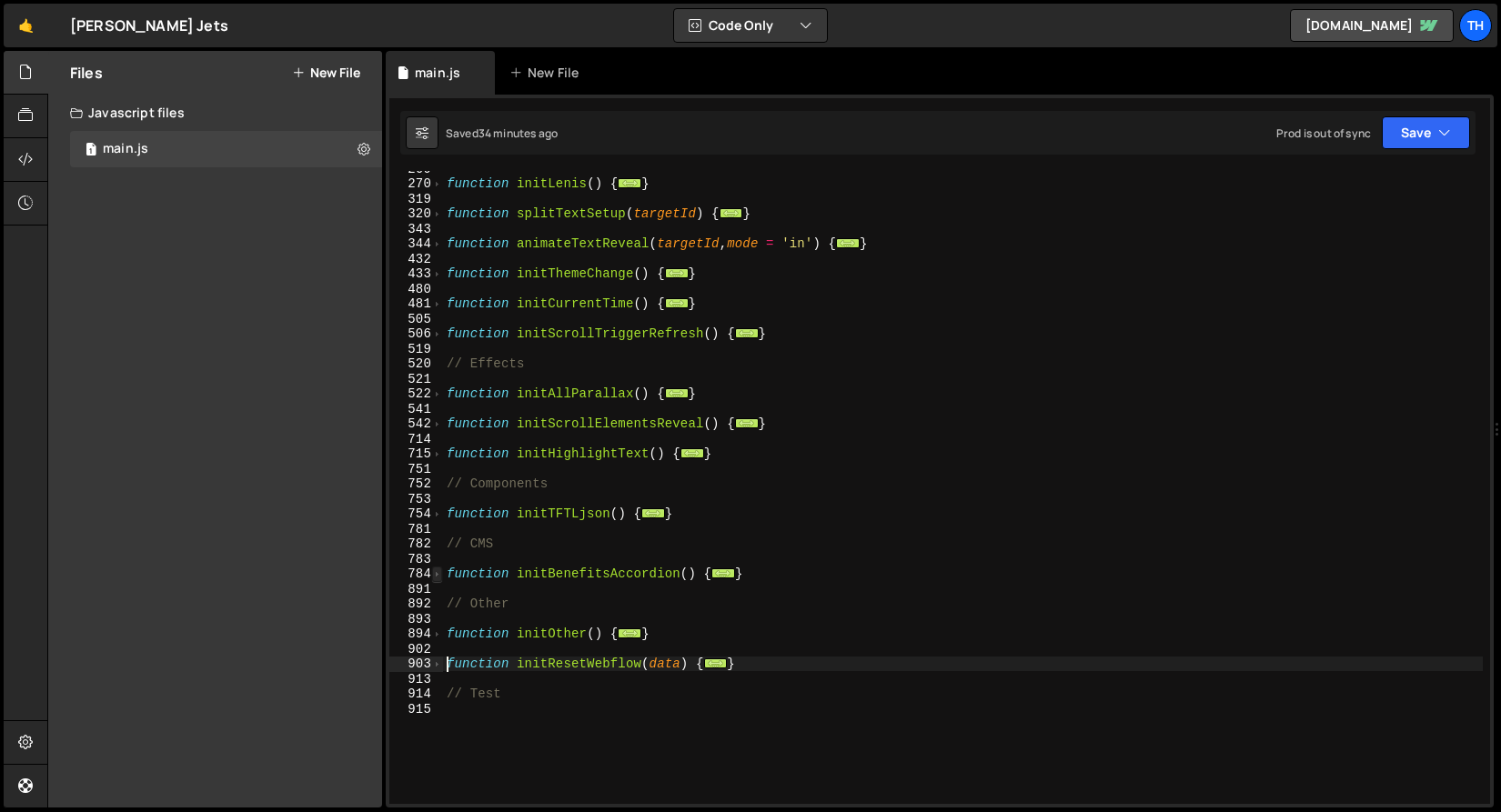
click at [438, 570] on span at bounding box center [437, 575] width 10 height 15
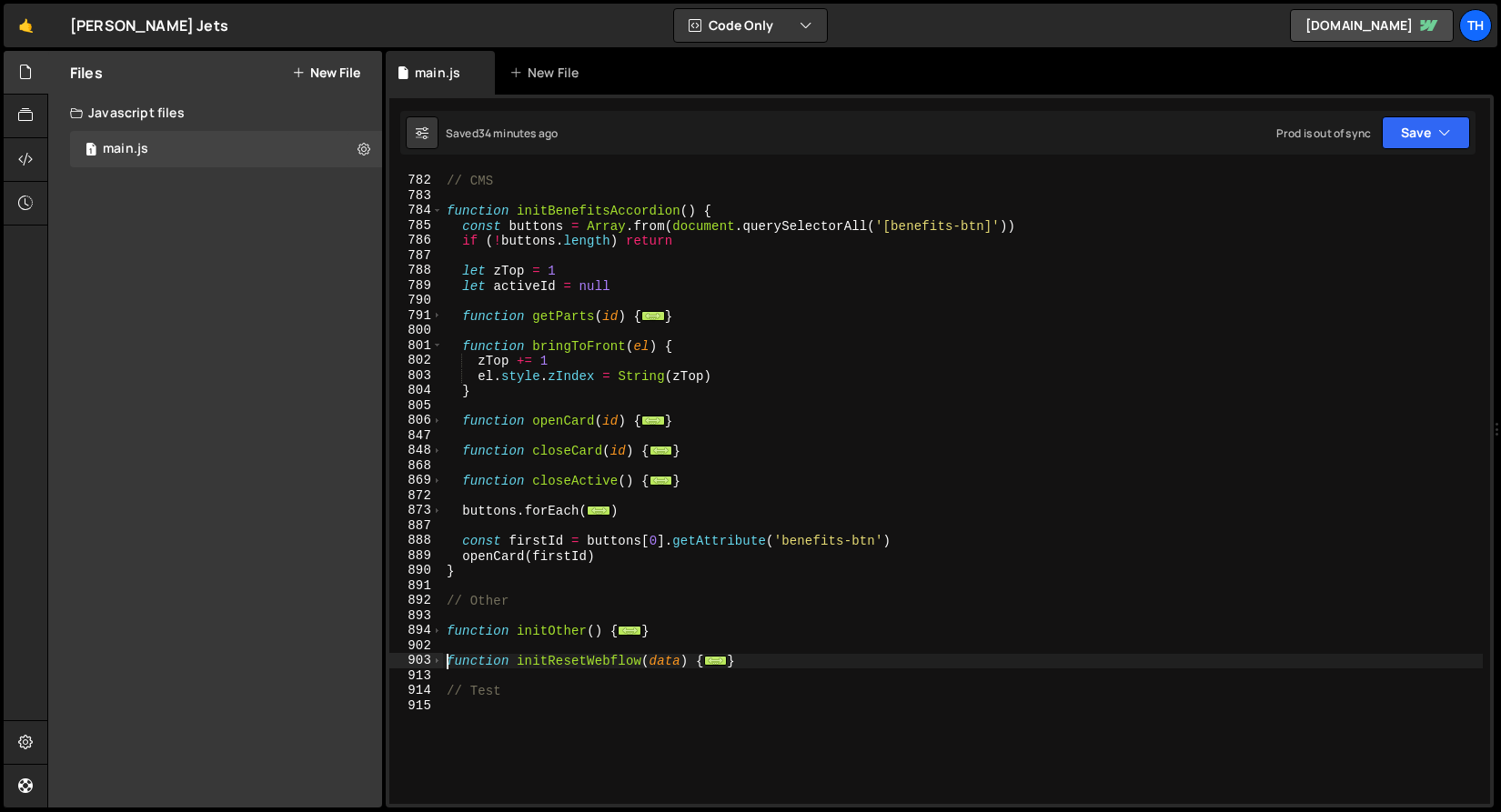
scroll to position [719, 0]
click at [437, 317] on span at bounding box center [437, 316] width 10 height 15
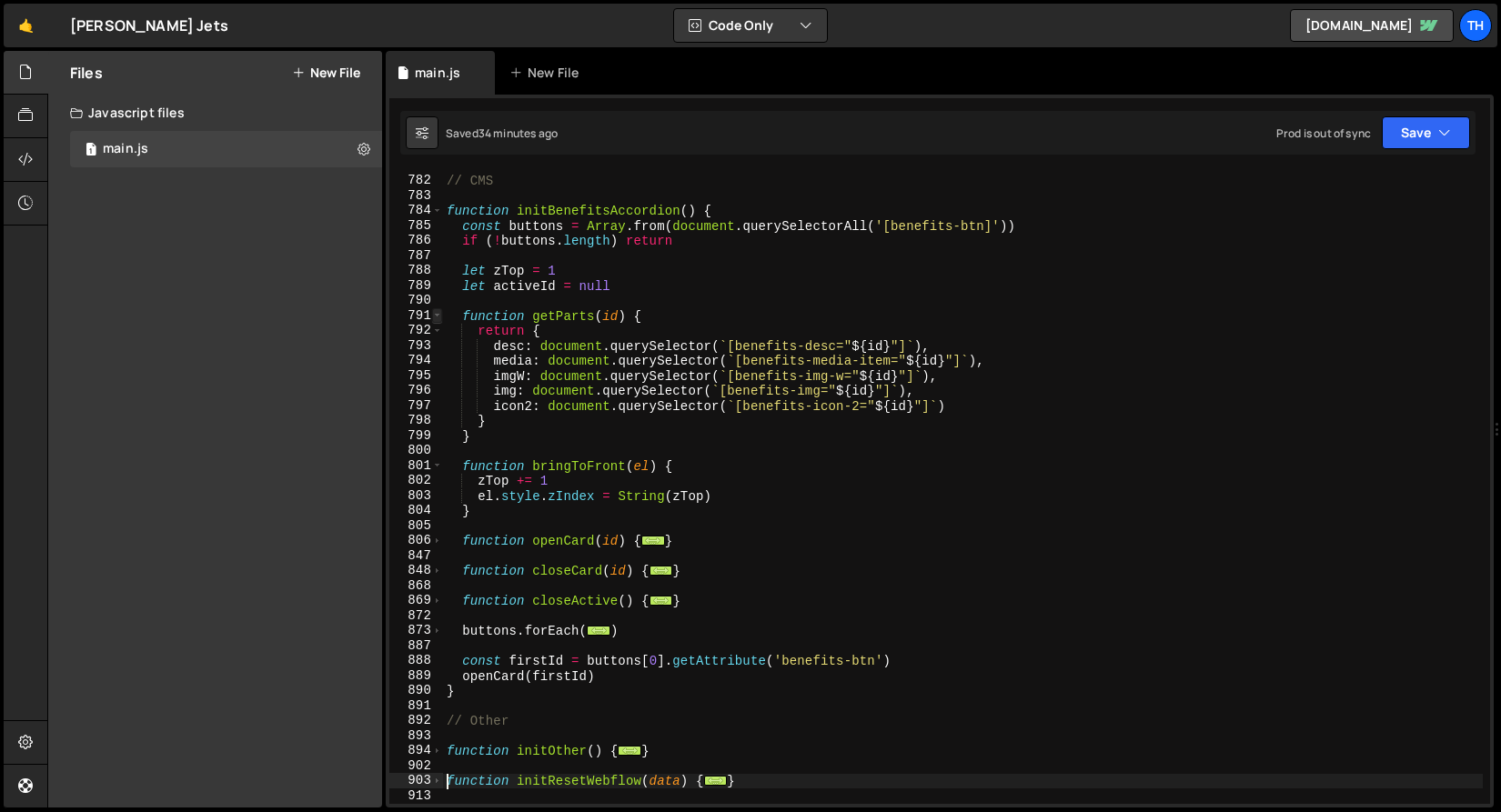
click at [437, 316] on span at bounding box center [437, 316] width 10 height 15
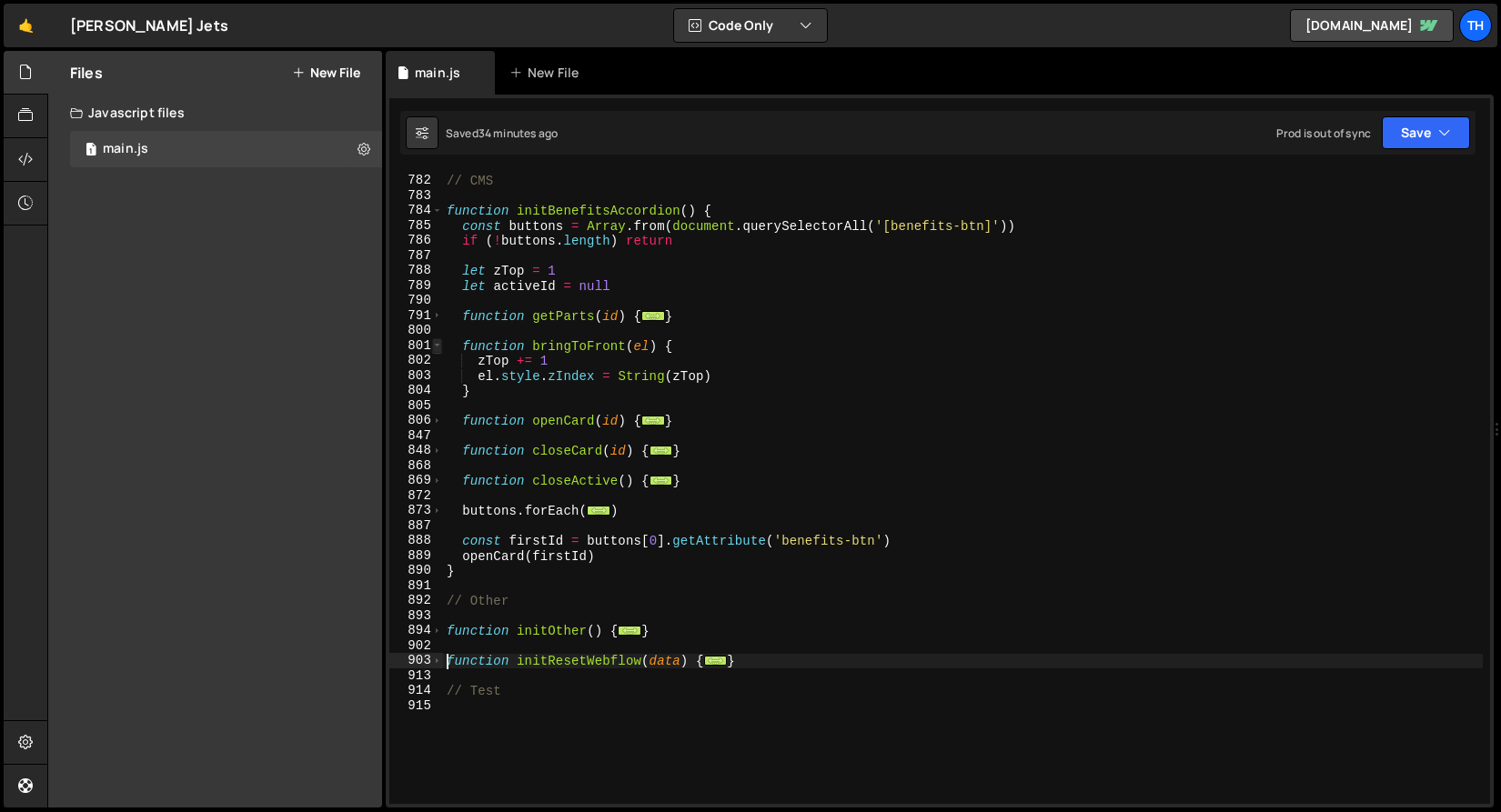
click at [438, 346] on span at bounding box center [437, 346] width 10 height 15
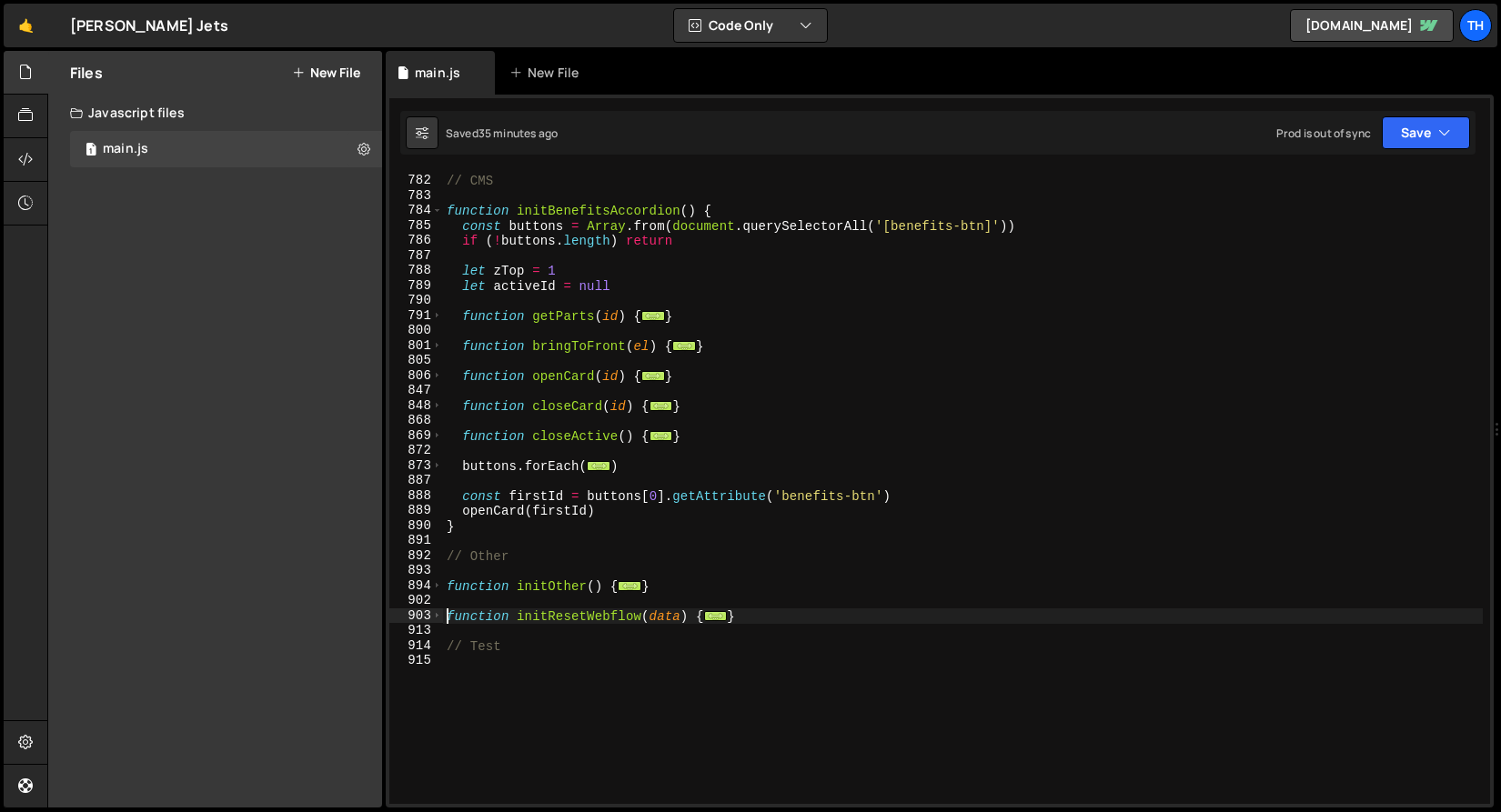
click at [464, 439] on div "// CMS function initBenefitsAccordion ( ) { const buttons = Array . from ( docu…" at bounding box center [963, 490] width 1040 height 663
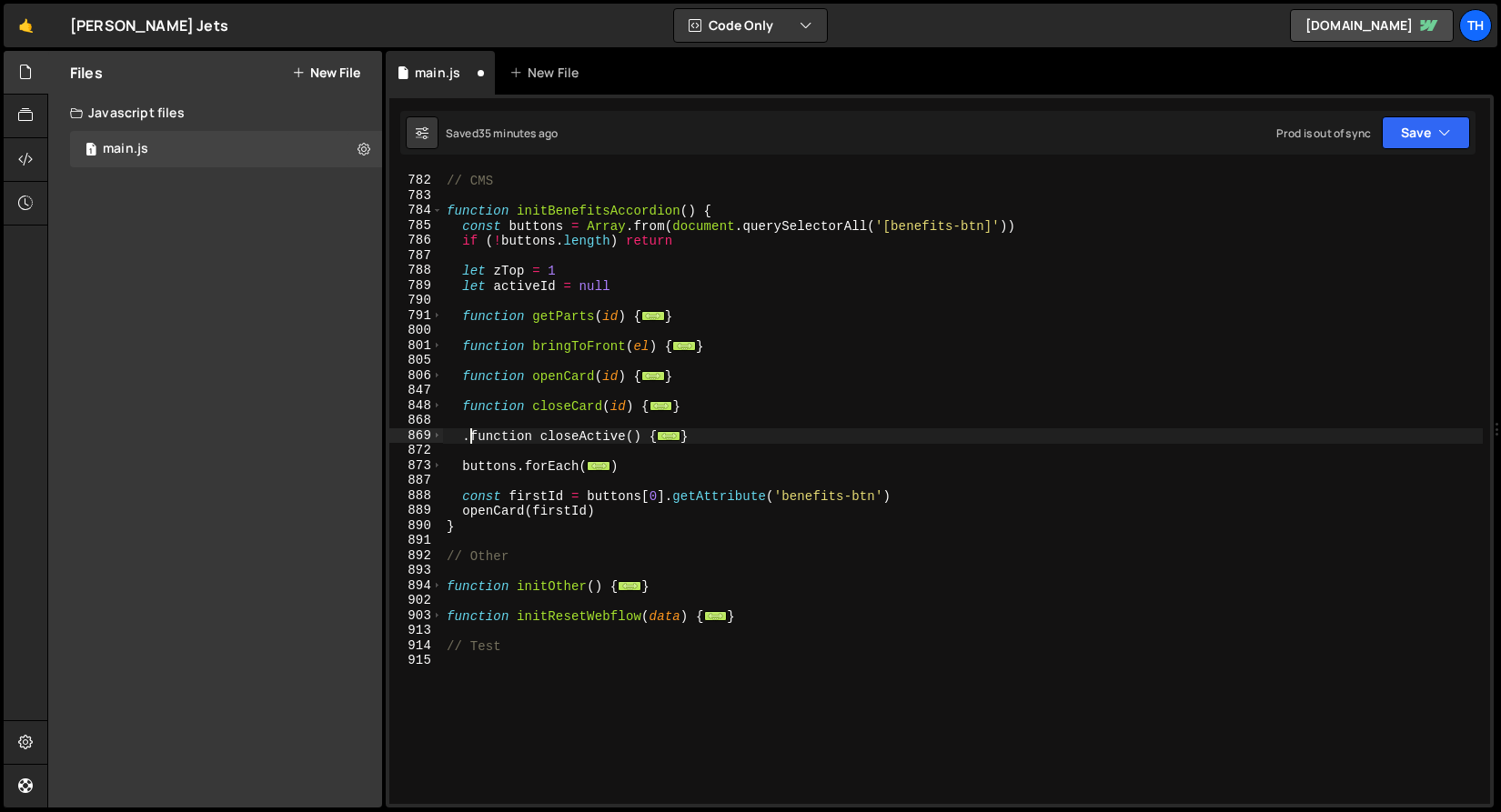
scroll to position [0, 2]
click at [433, 468] on span at bounding box center [437, 466] width 10 height 15
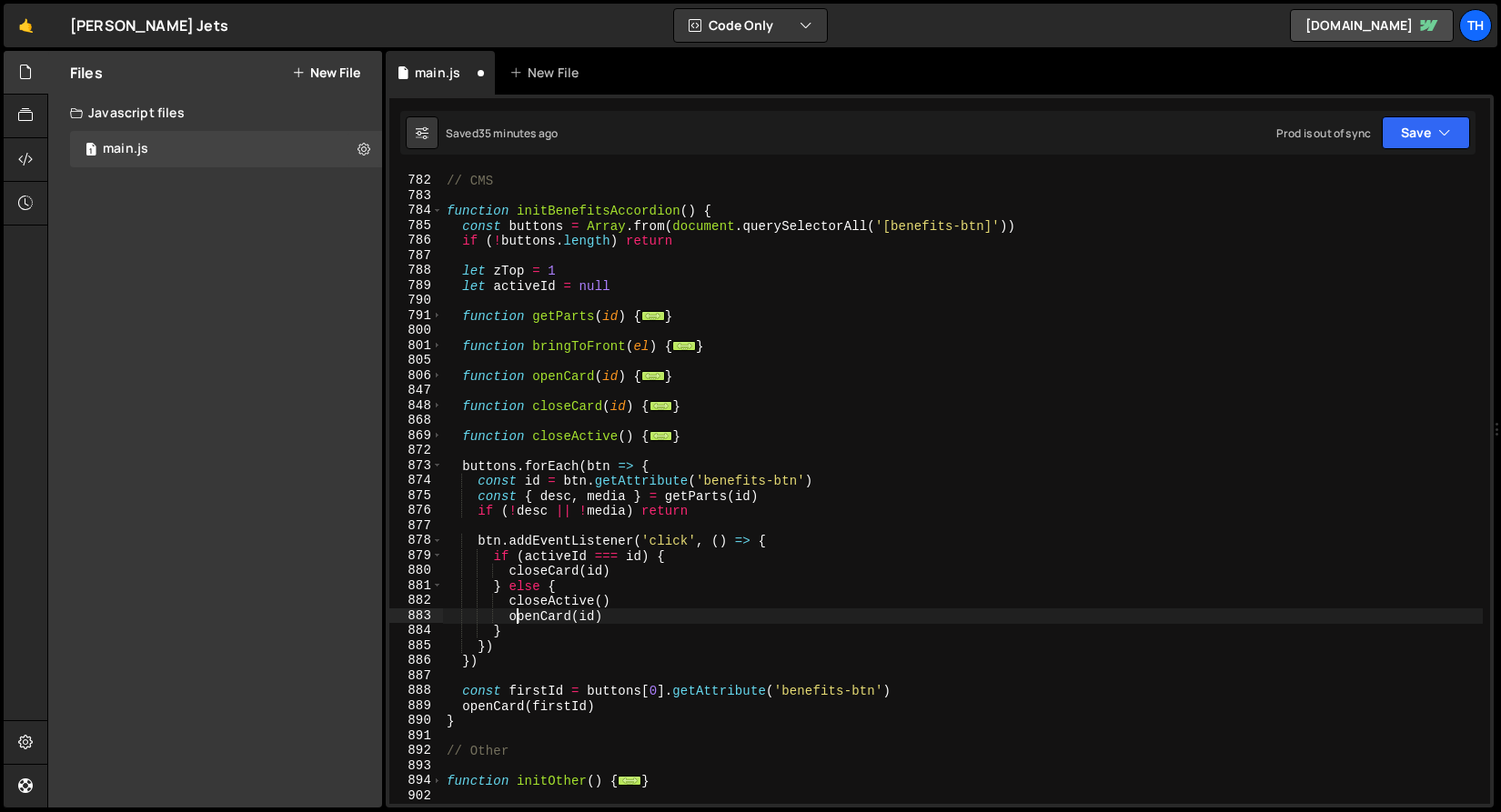
click at [514, 616] on div "// CMS function initBenefitsAccordion ( ) { const buttons = Array . from ( docu…" at bounding box center [963, 490] width 1040 height 663
type textarea "//closeActive()"
click at [1389, 153] on div "Saved 35 minutes ago Prod is out of sync Upgrade to Edit Save Save to Staging S…" at bounding box center [938, 133] width 1075 height 43
click at [1396, 140] on button "Save" at bounding box center [1427, 133] width 89 height 33
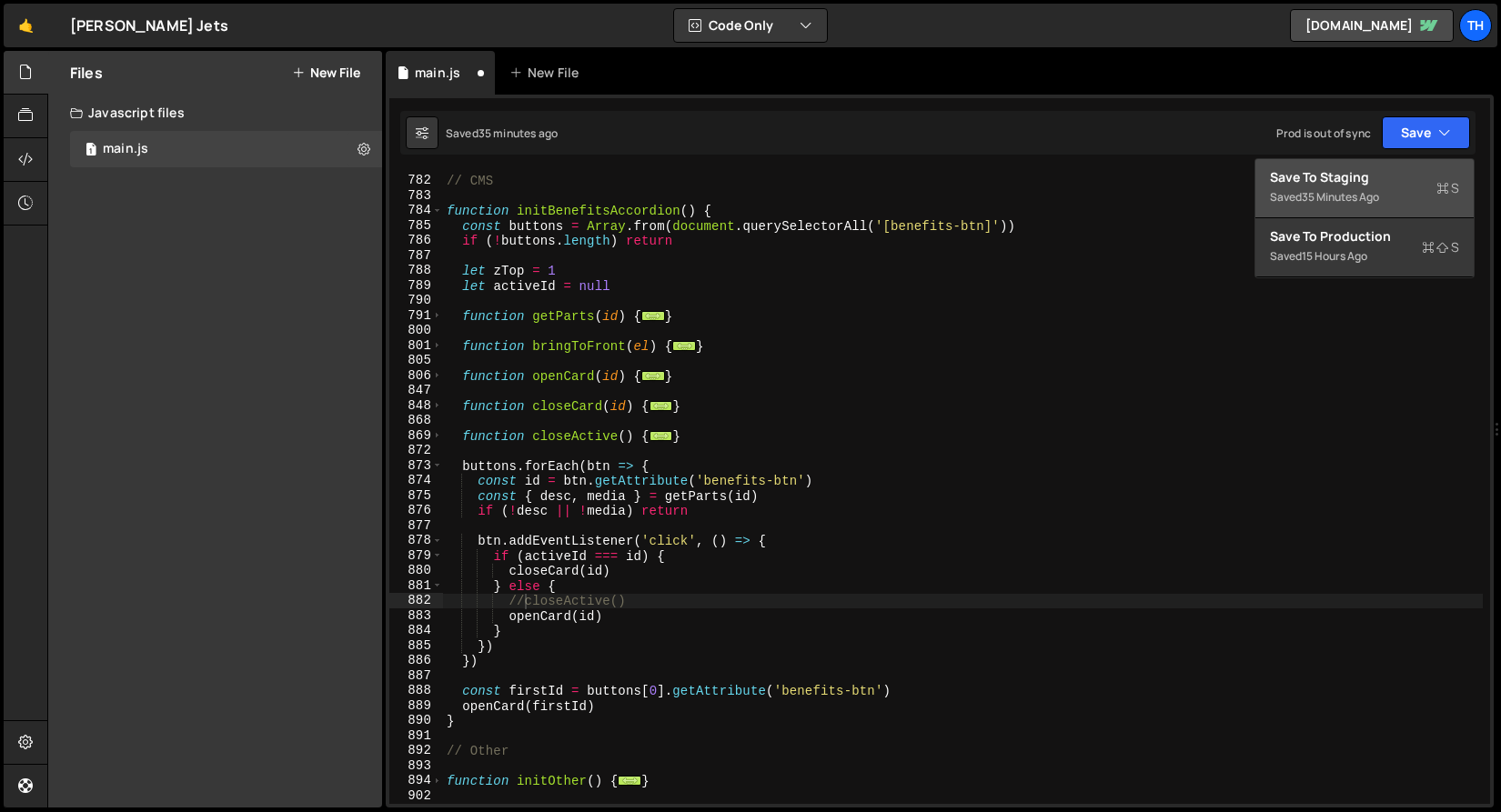
click at [1379, 181] on div "Save to Staging S" at bounding box center [1364, 177] width 189 height 18
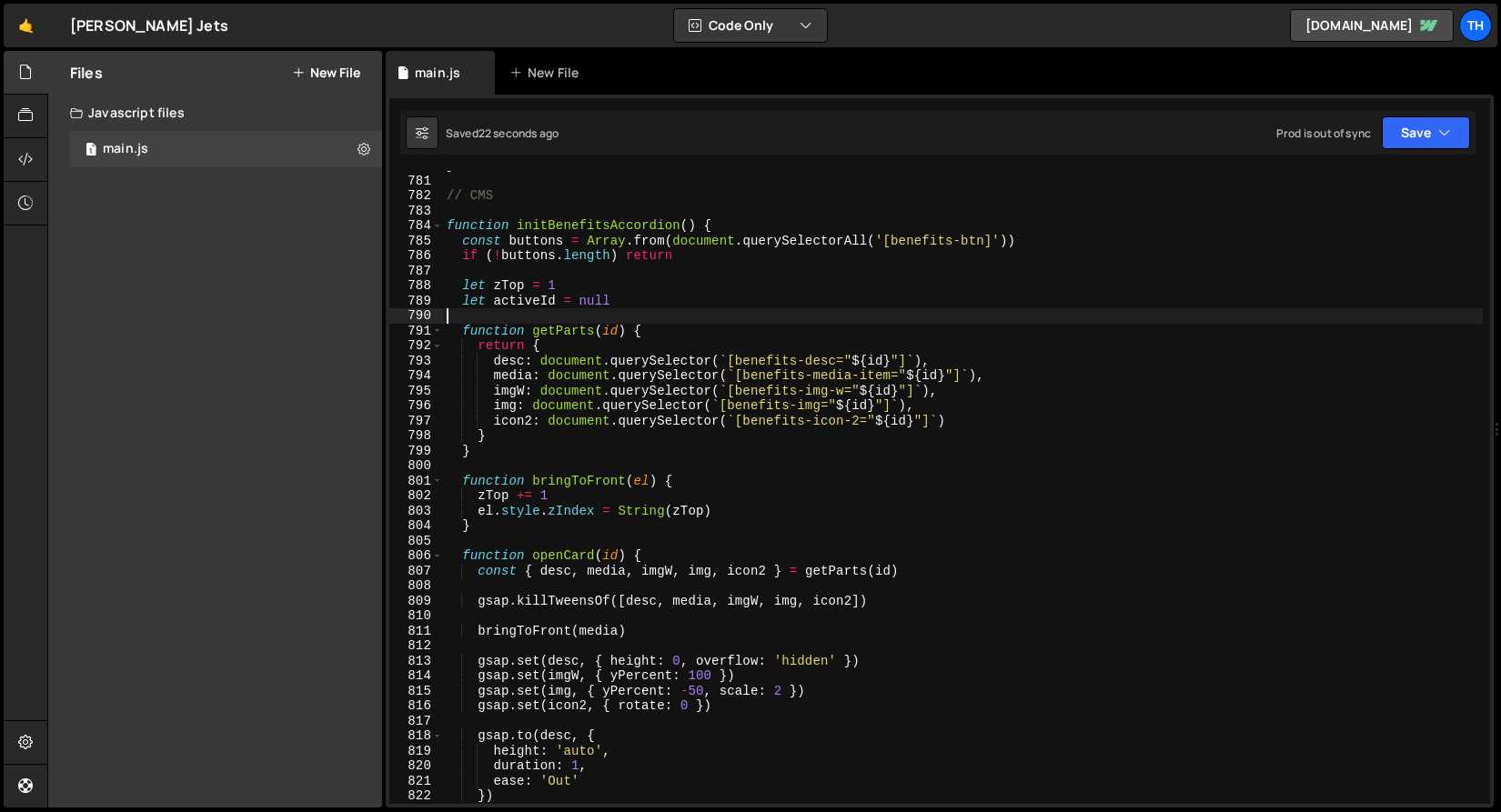
scroll to position [0, 0]
click at [547, 322] on div "} // CMS function initBenefitsAccordion ( ) { const buttons = Array . from ( do…" at bounding box center [963, 490] width 1040 height 663
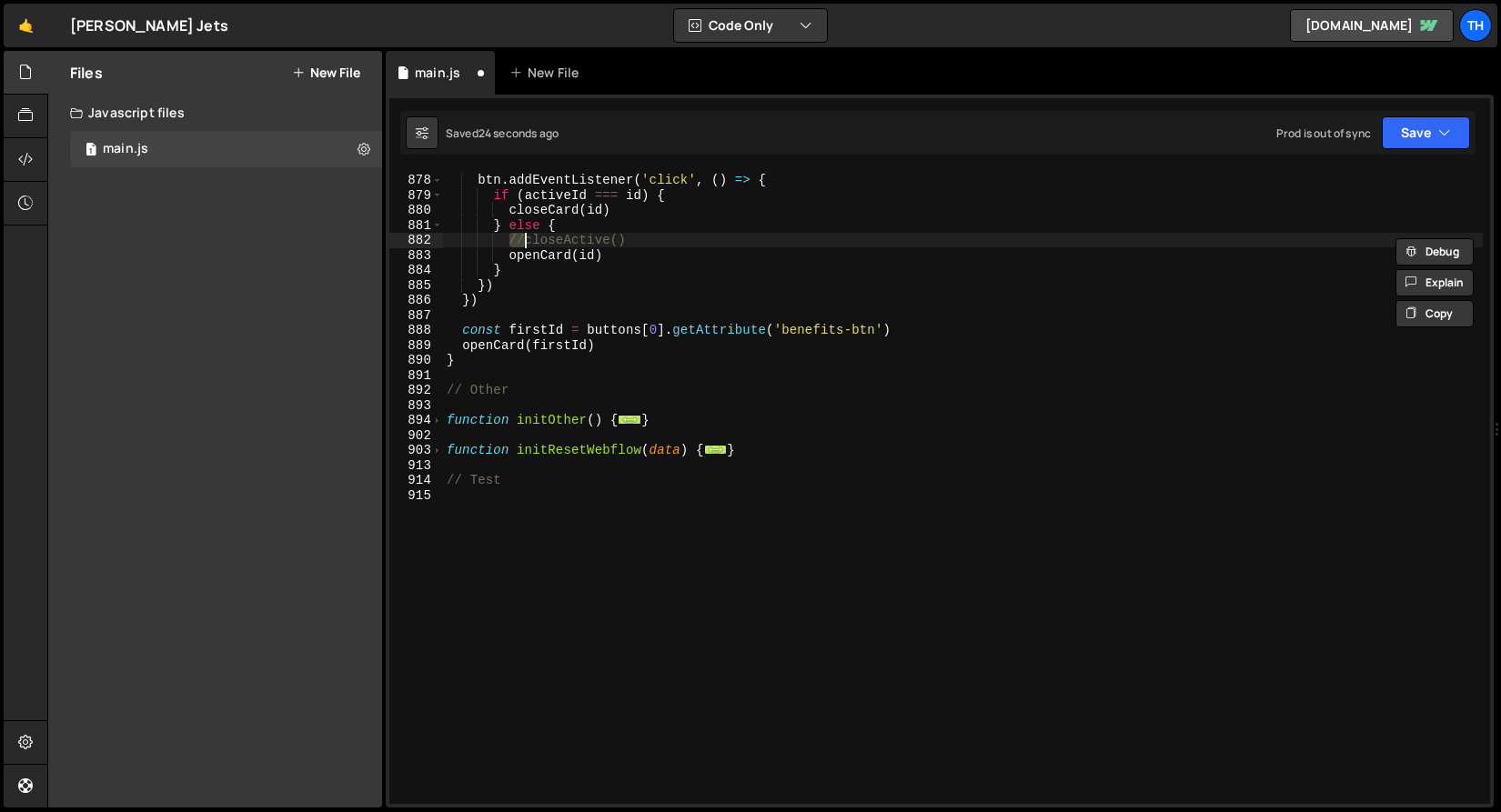
type textarea "closeActive()"
click at [1444, 118] on button "Save" at bounding box center [1427, 133] width 89 height 33
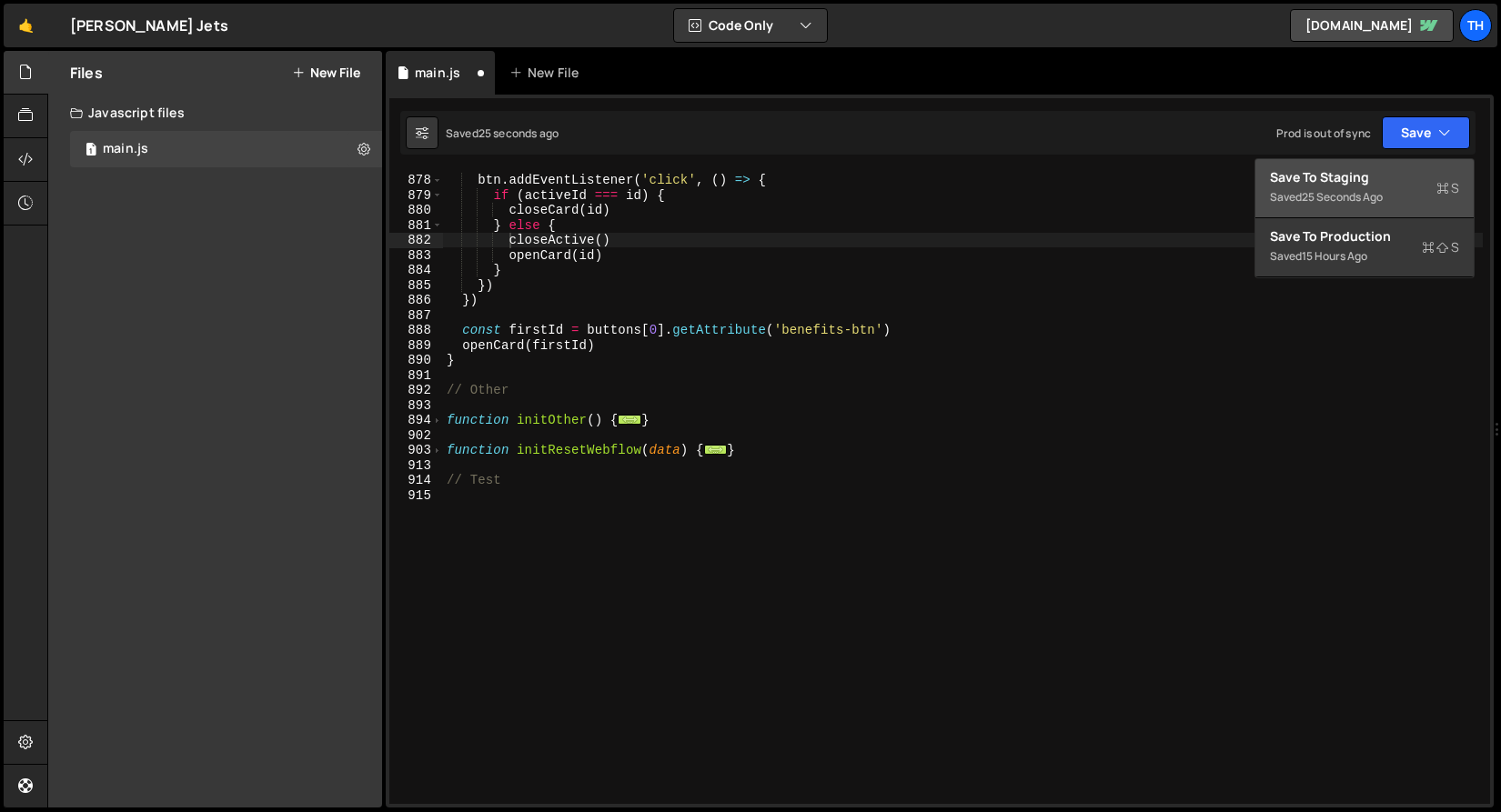
click at [1396, 174] on div "Save to Staging S" at bounding box center [1364, 177] width 189 height 18
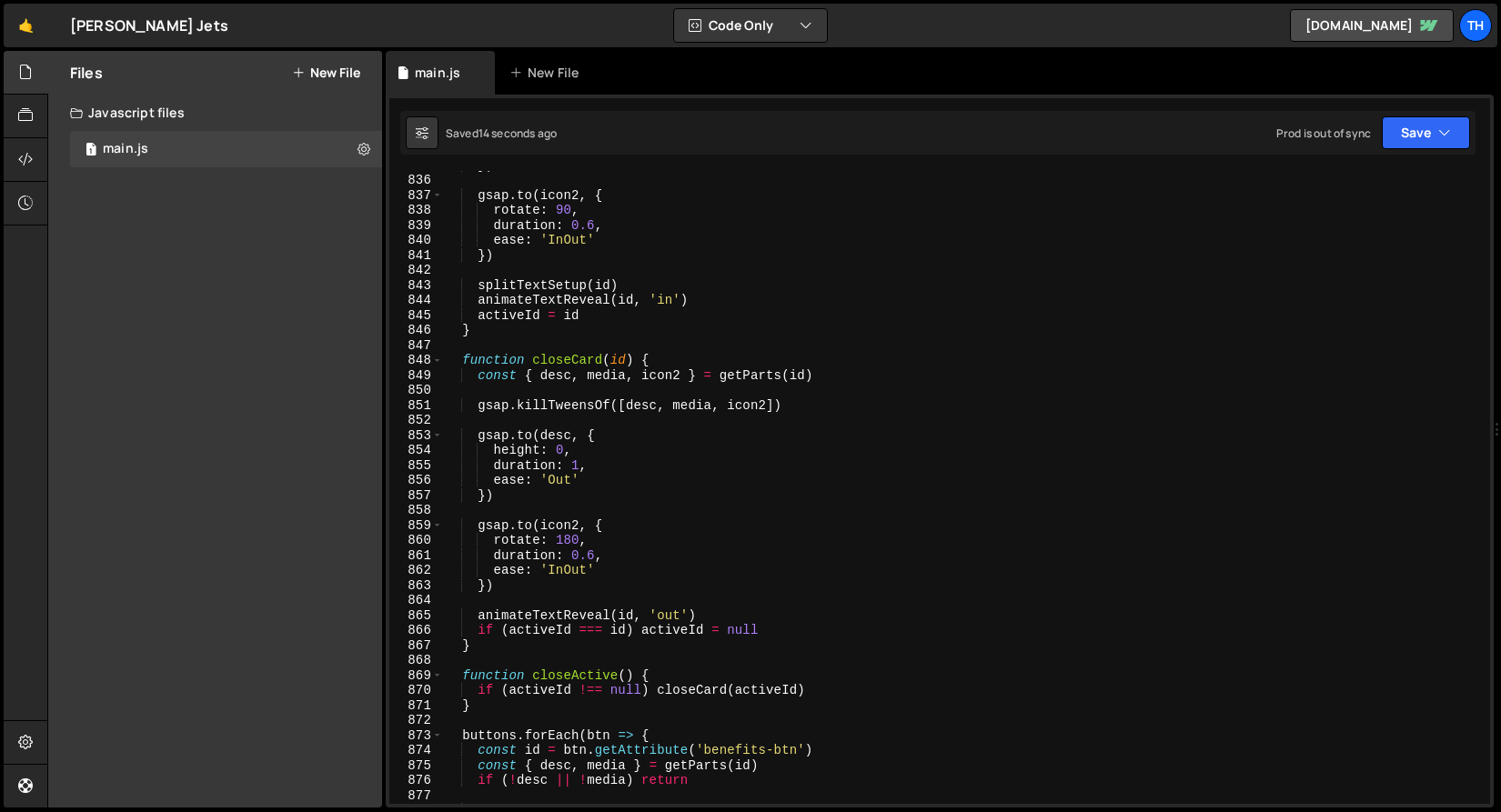
scroll to position [12545, 0]
click at [1395, 119] on button "Save" at bounding box center [1427, 133] width 89 height 33
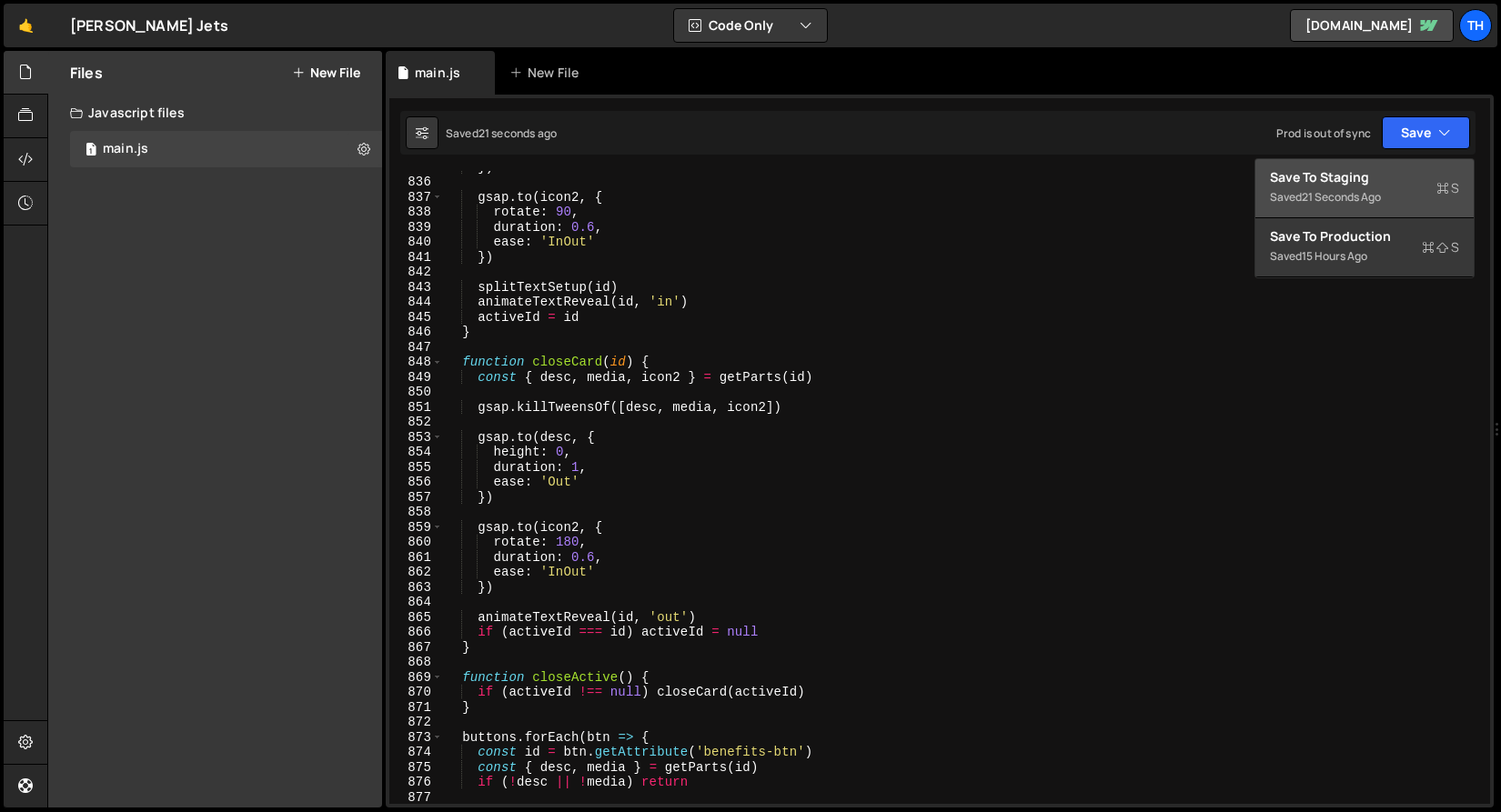
click at [1384, 164] on button "Save to Staging S Saved 21 seconds ago" at bounding box center [1365, 188] width 219 height 59
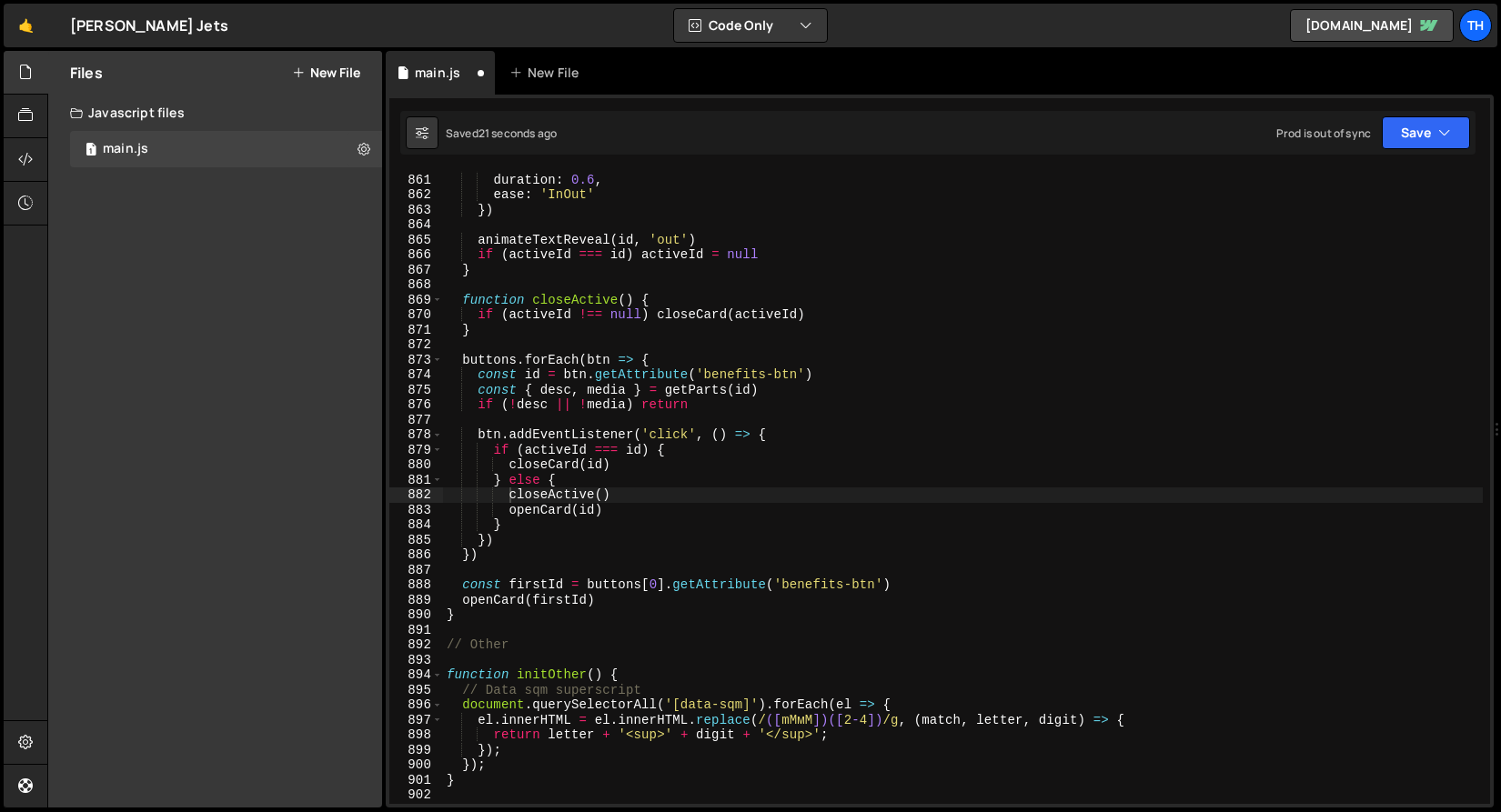
scroll to position [12922, 0]
